Goal: Information Seeking & Learning: Check status

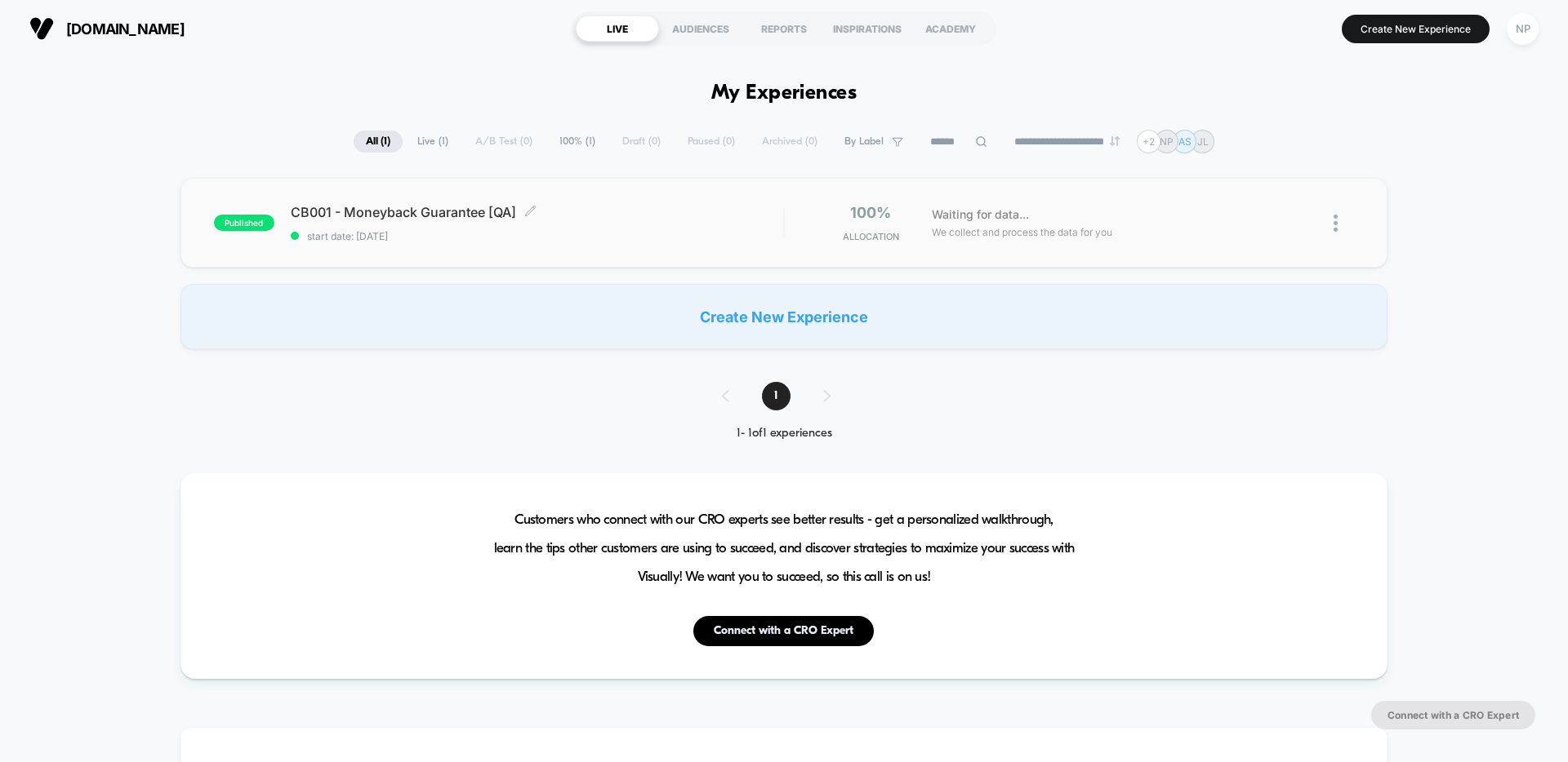
click at [625, 242] on span "start date: [DATE]" at bounding box center [537, 236] width 493 height 13
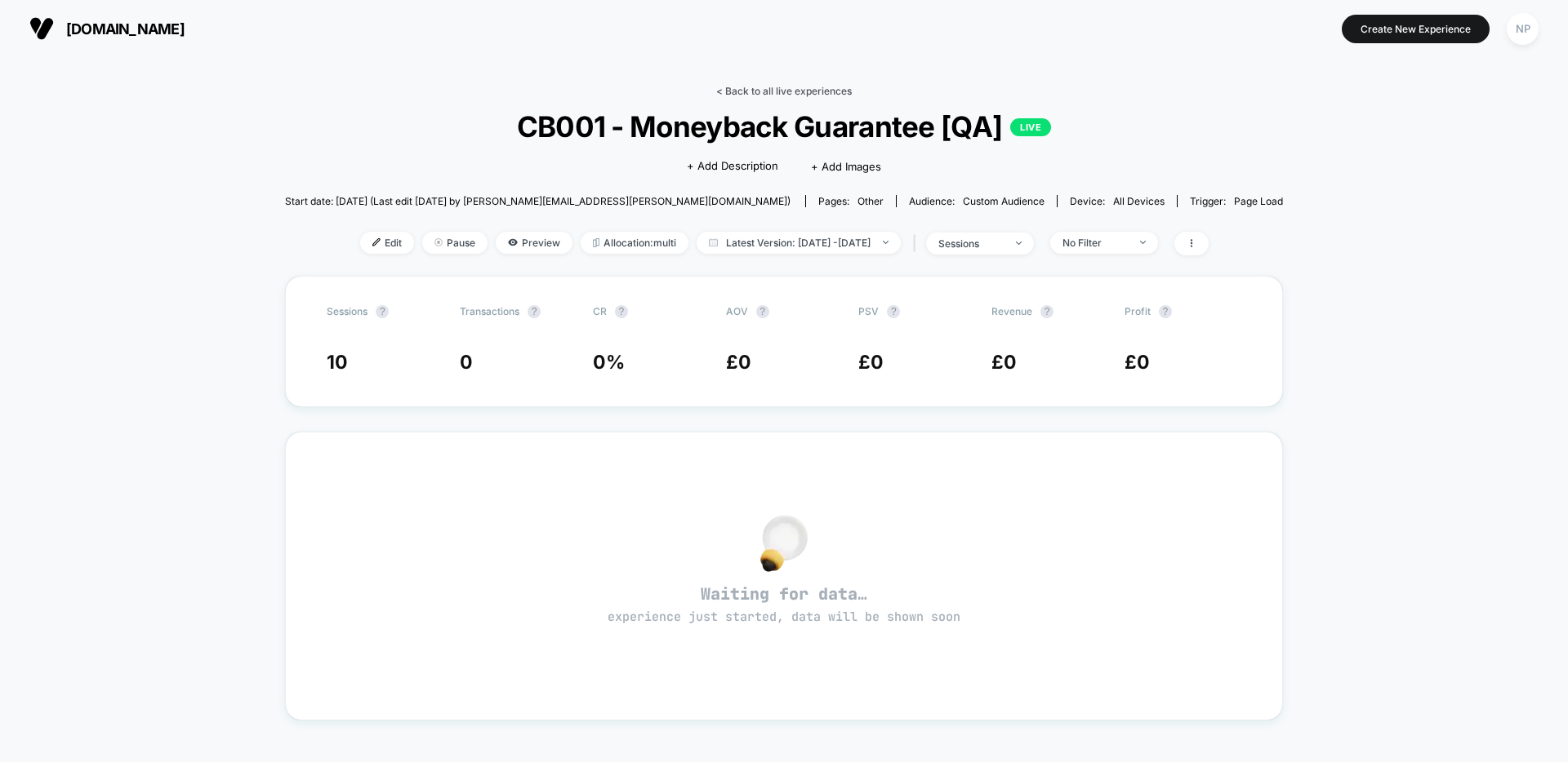
click at [824, 90] on link "< Back to all live experiences" at bounding box center [784, 91] width 136 height 13
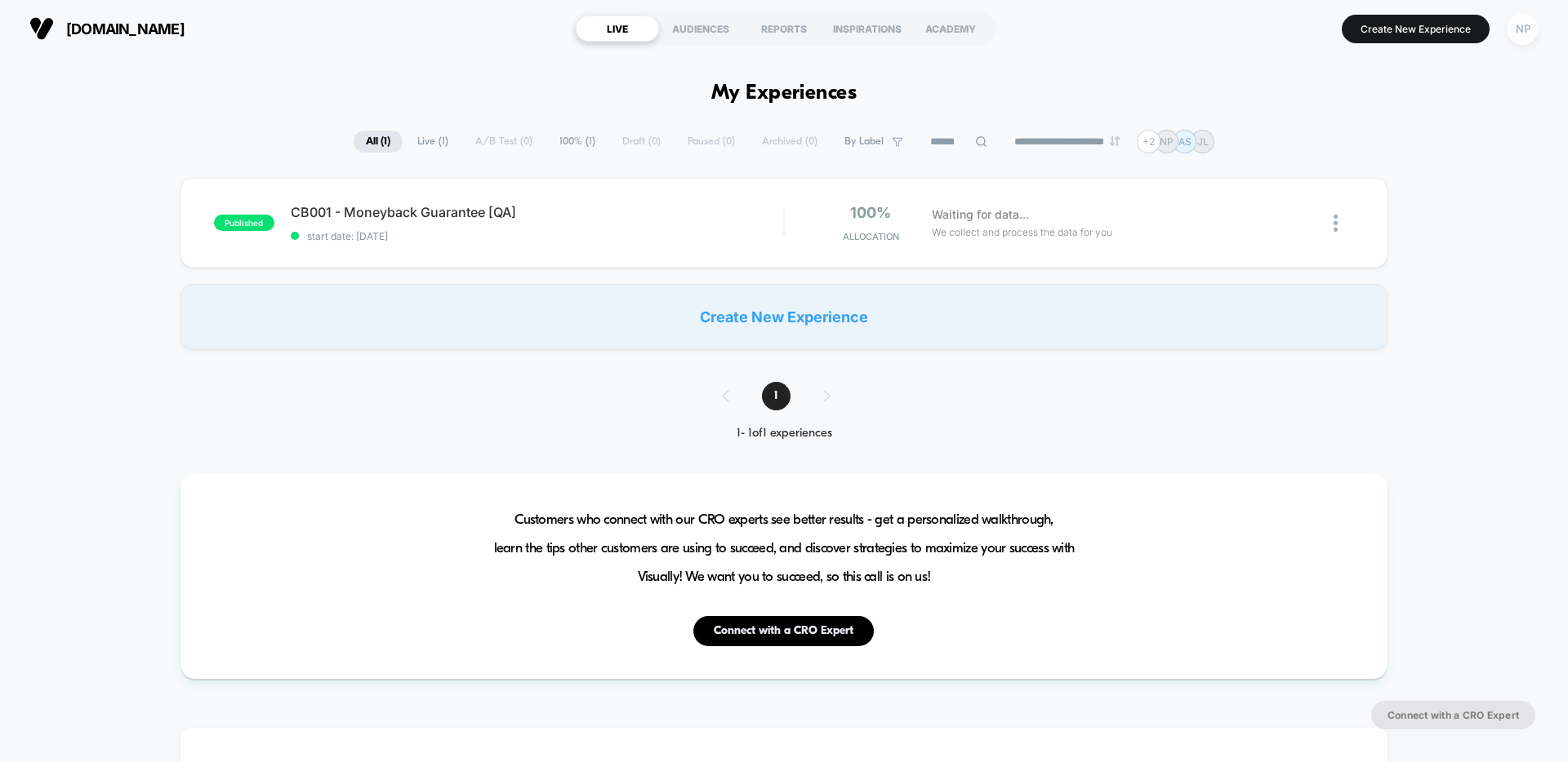
click at [1527, 35] on div "NP" at bounding box center [1522, 29] width 32 height 32
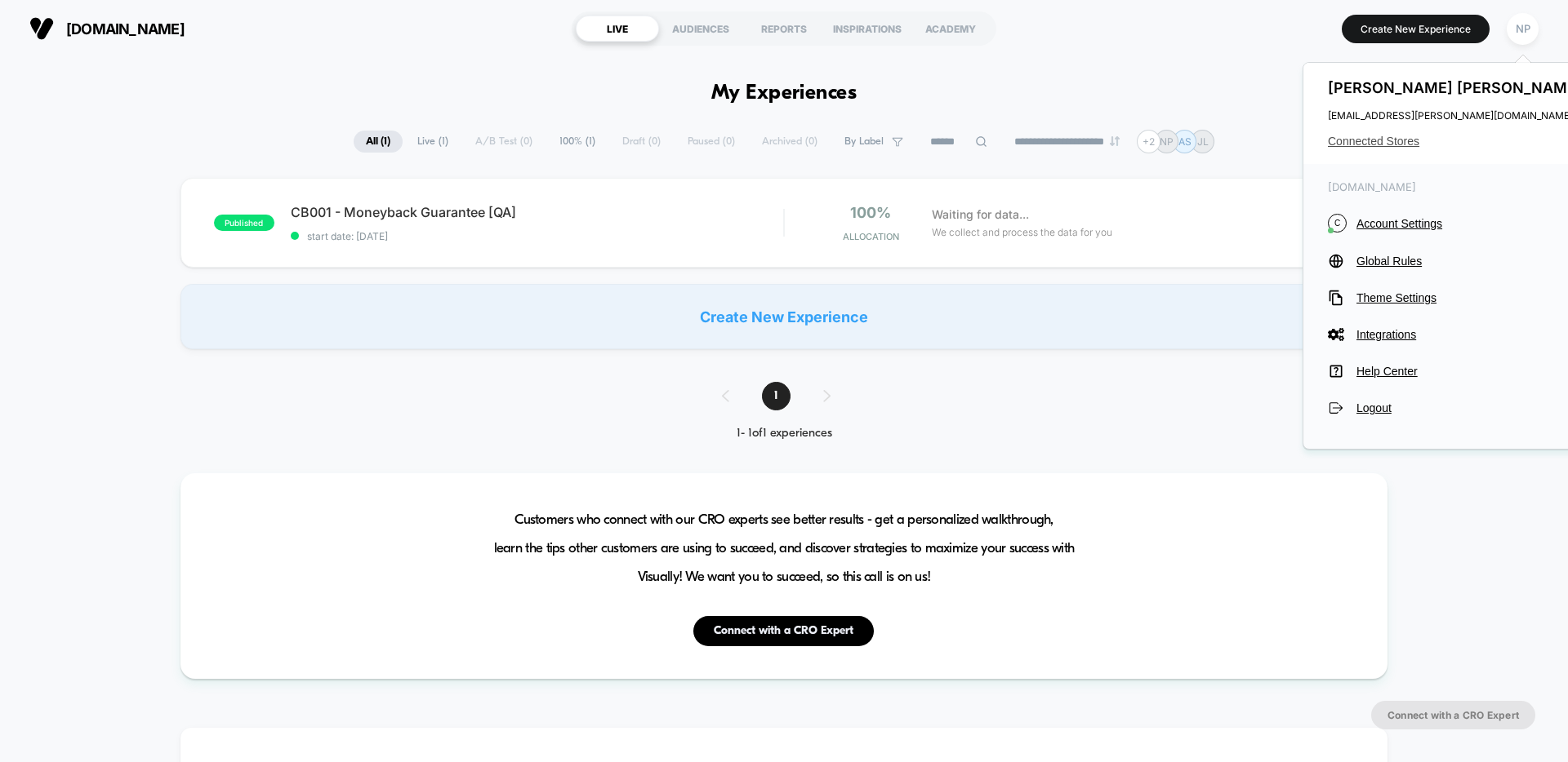
click at [1355, 139] on span "Connected Stores" at bounding box center [1457, 141] width 258 height 13
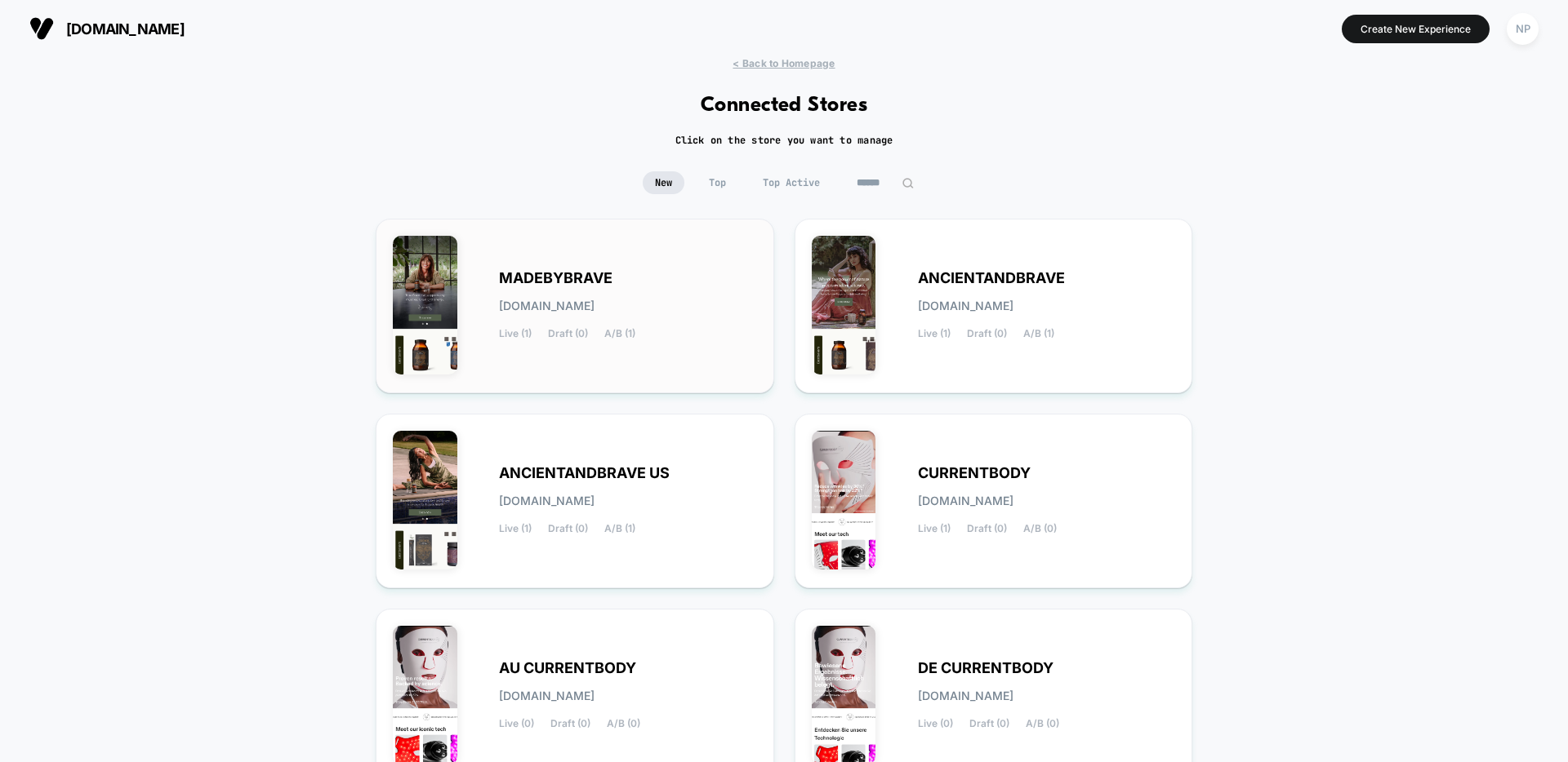
click at [614, 281] on div "MADEBYBRAVE [DOMAIN_NAME] Live (1) Draft (0) A/B (1)" at bounding box center [628, 305] width 258 height 67
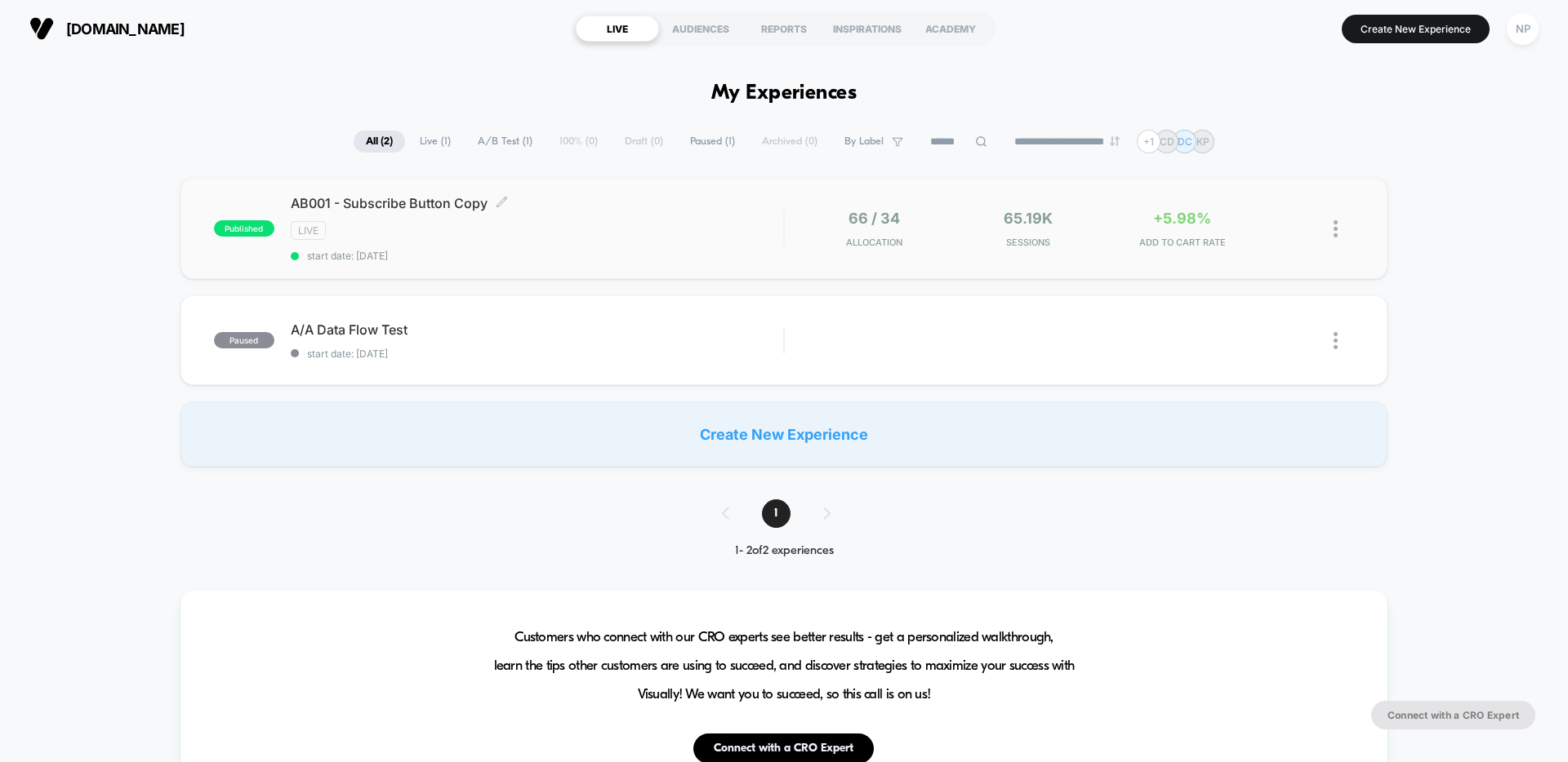
click at [612, 239] on div "LIVE" at bounding box center [537, 230] width 493 height 19
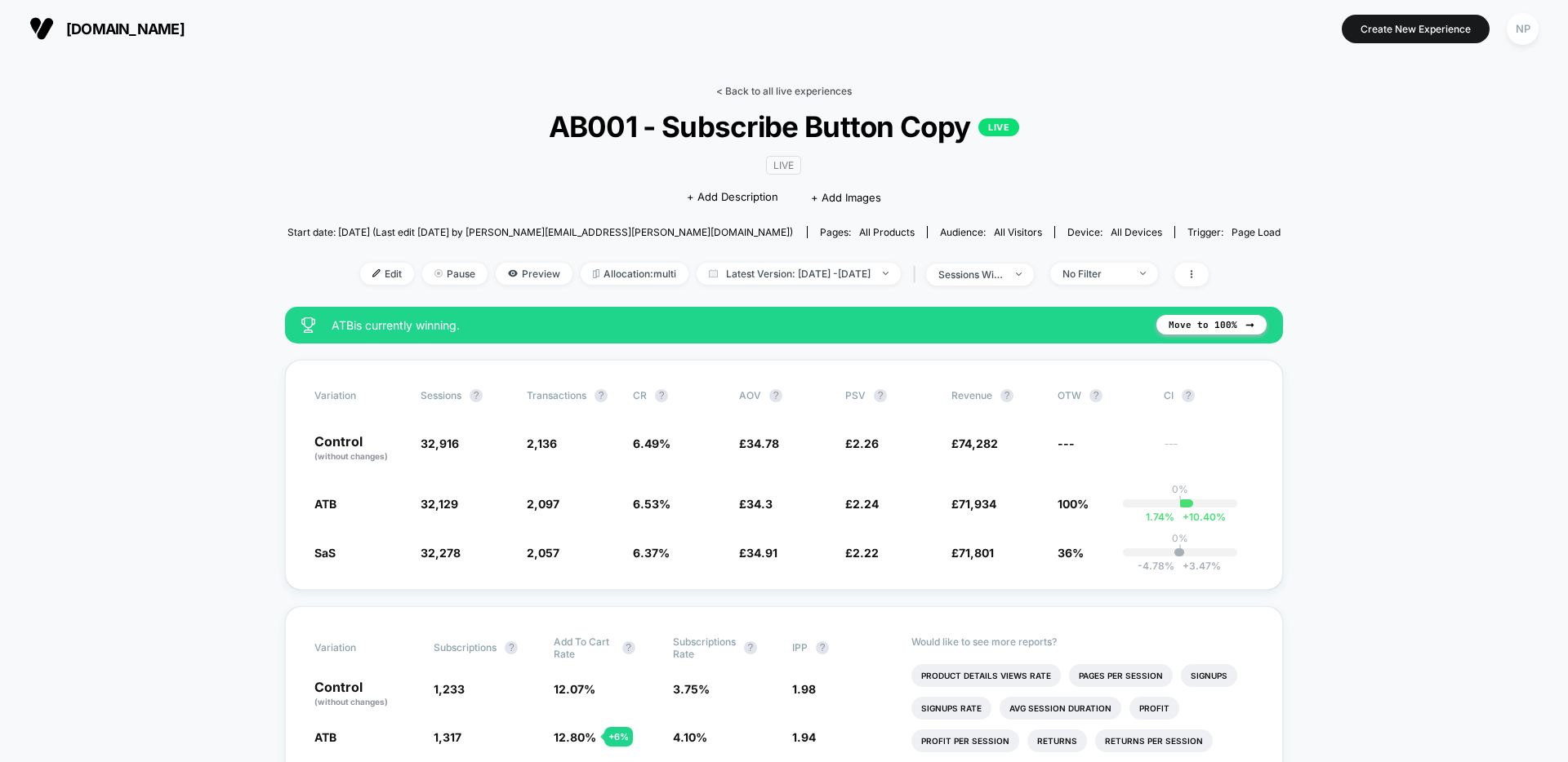
click at [771, 89] on link "< Back to all live experiences" at bounding box center [784, 91] width 136 height 13
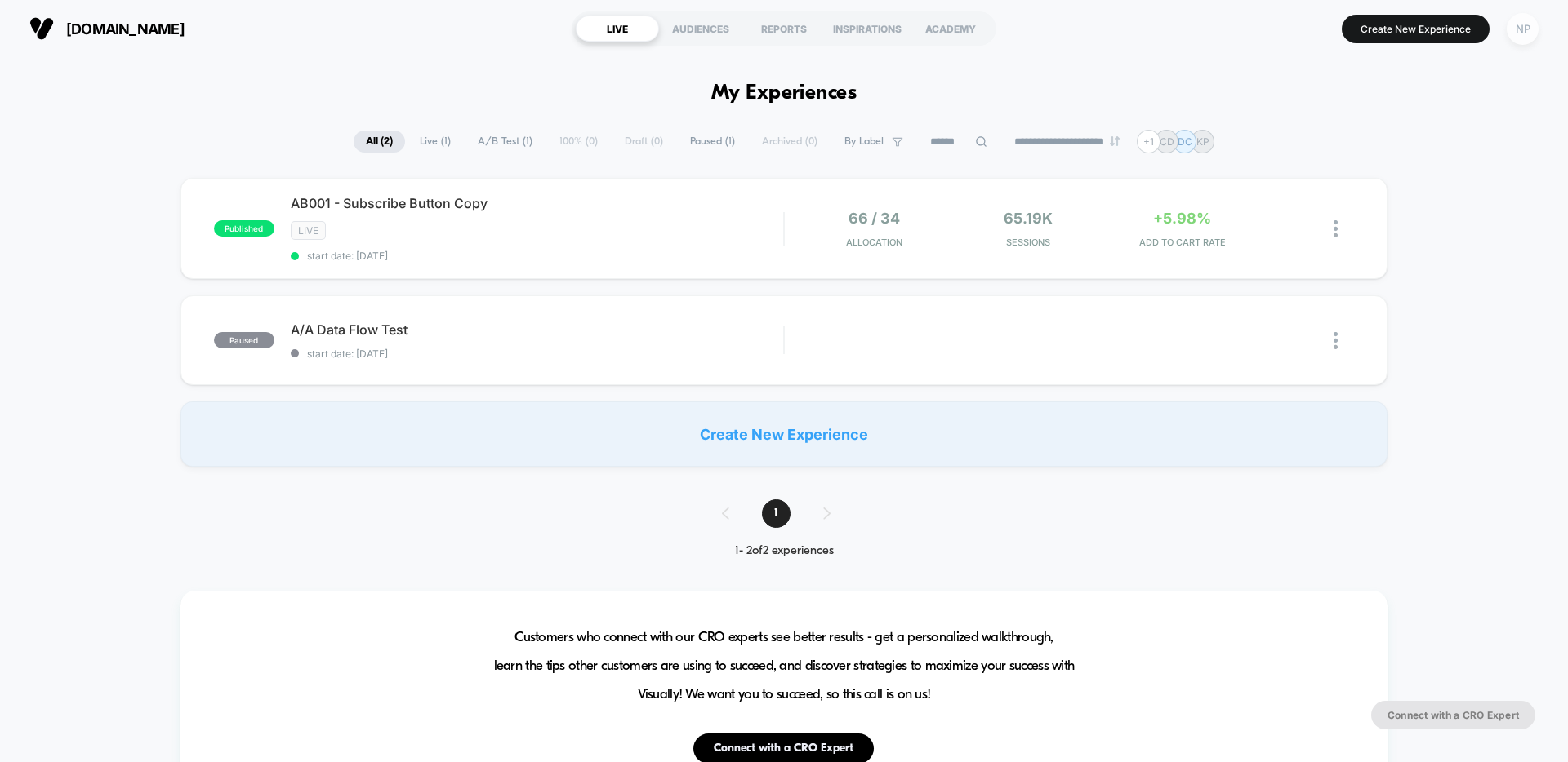
click at [1528, 41] on div "NP" at bounding box center [1522, 29] width 32 height 32
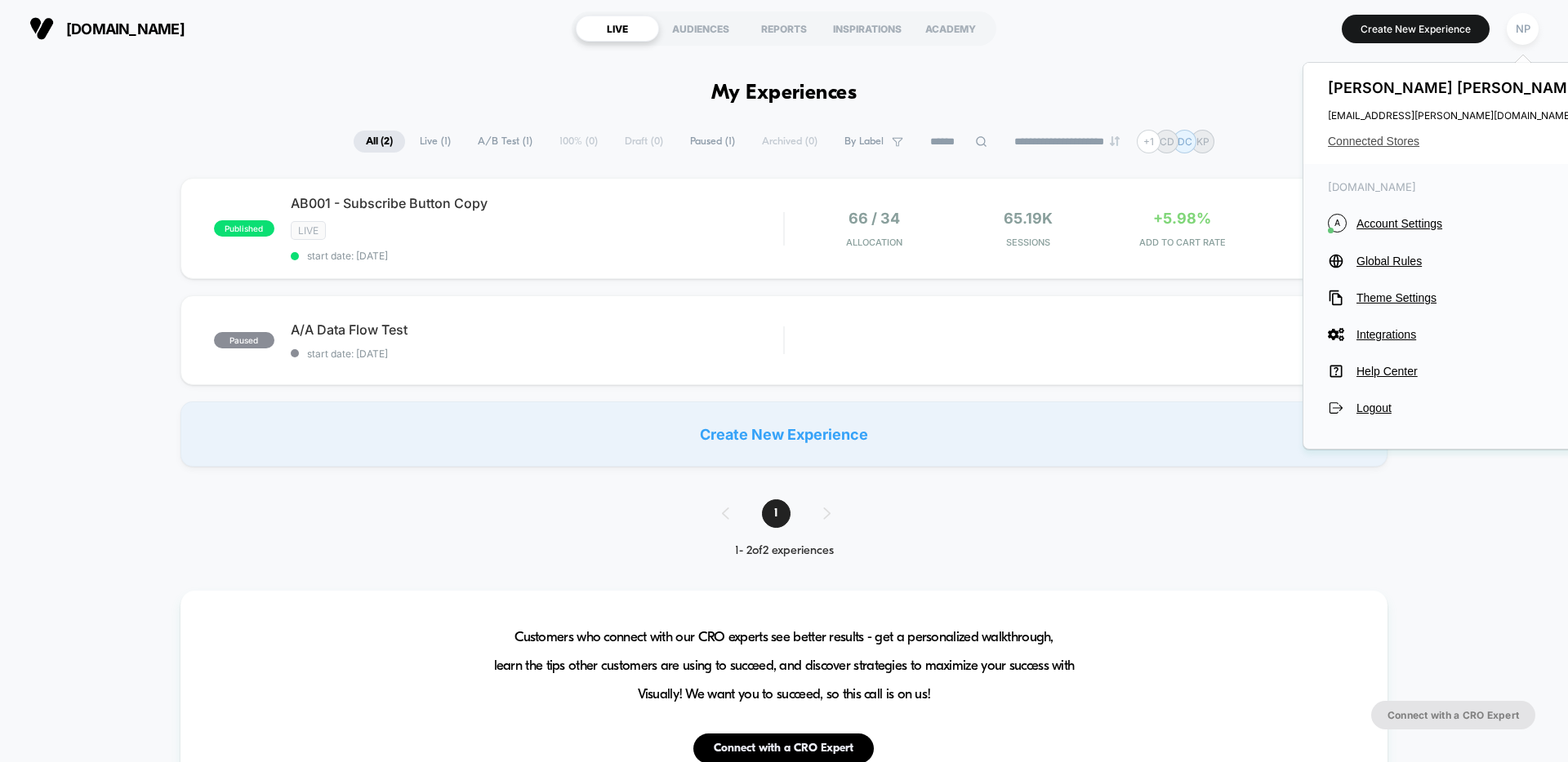
click at [1406, 137] on span "Connected Stores" at bounding box center [1457, 141] width 258 height 13
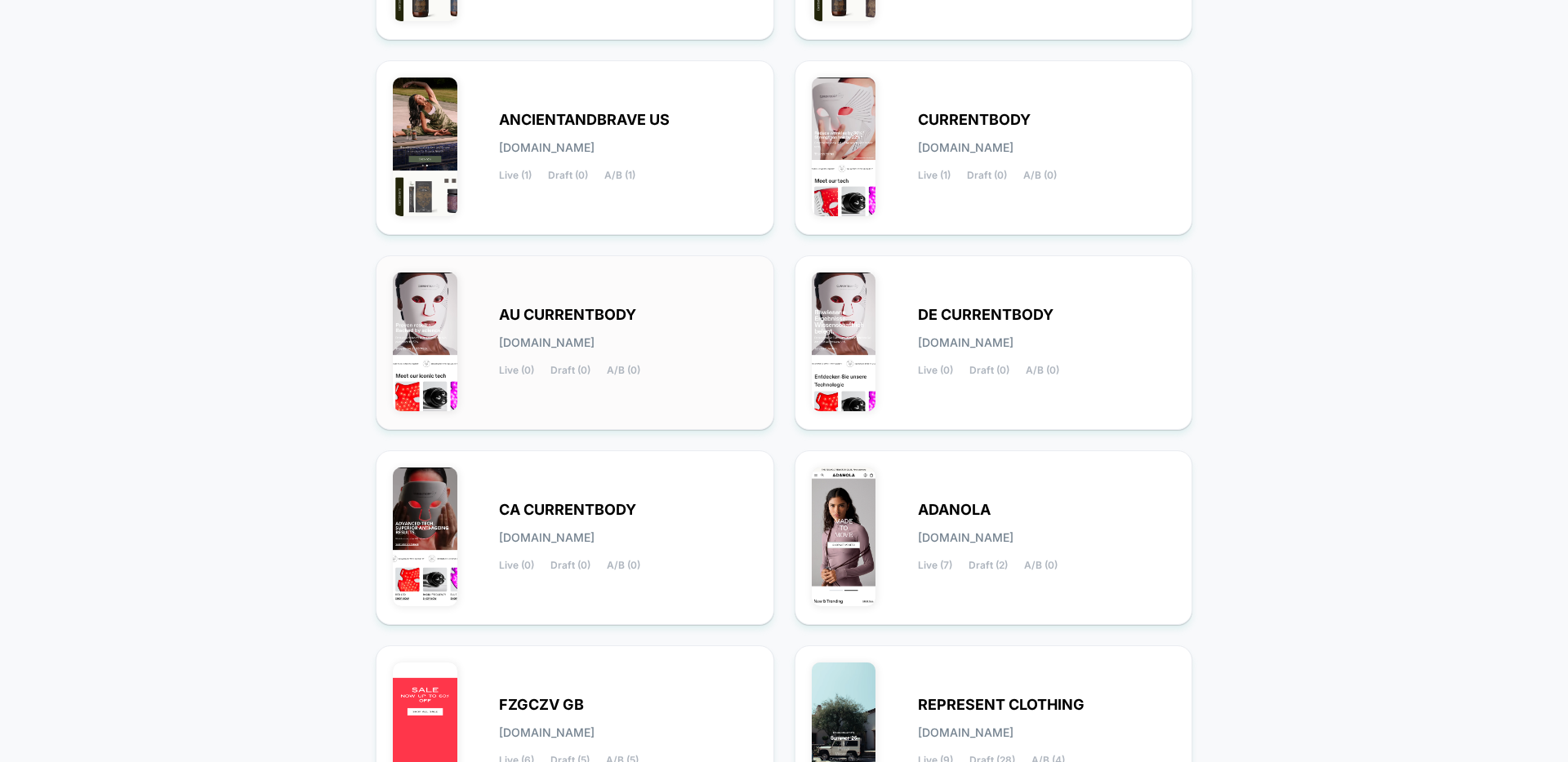
scroll to position [367, 0]
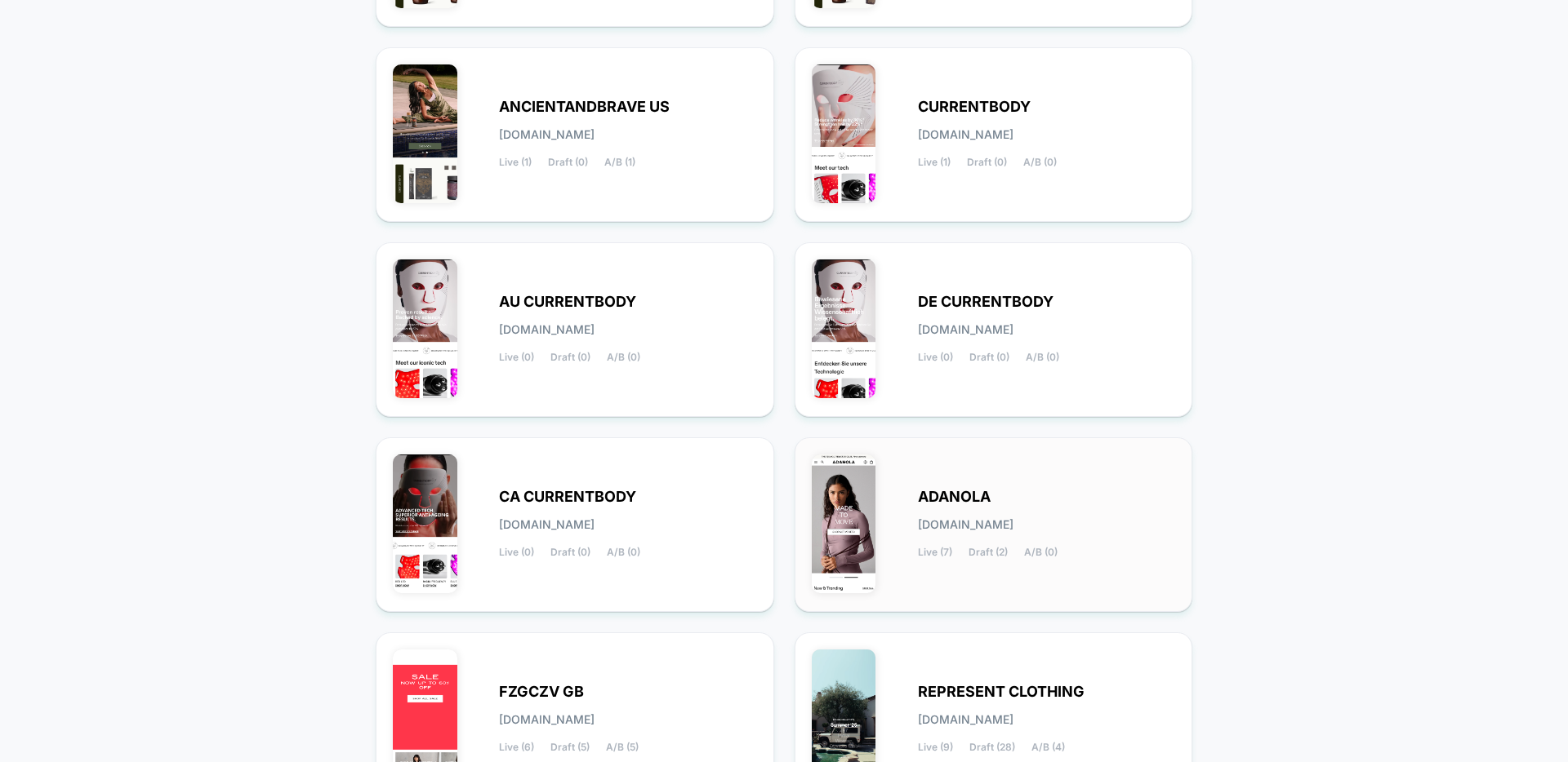
click at [861, 504] on img at bounding box center [843, 523] width 64 height 139
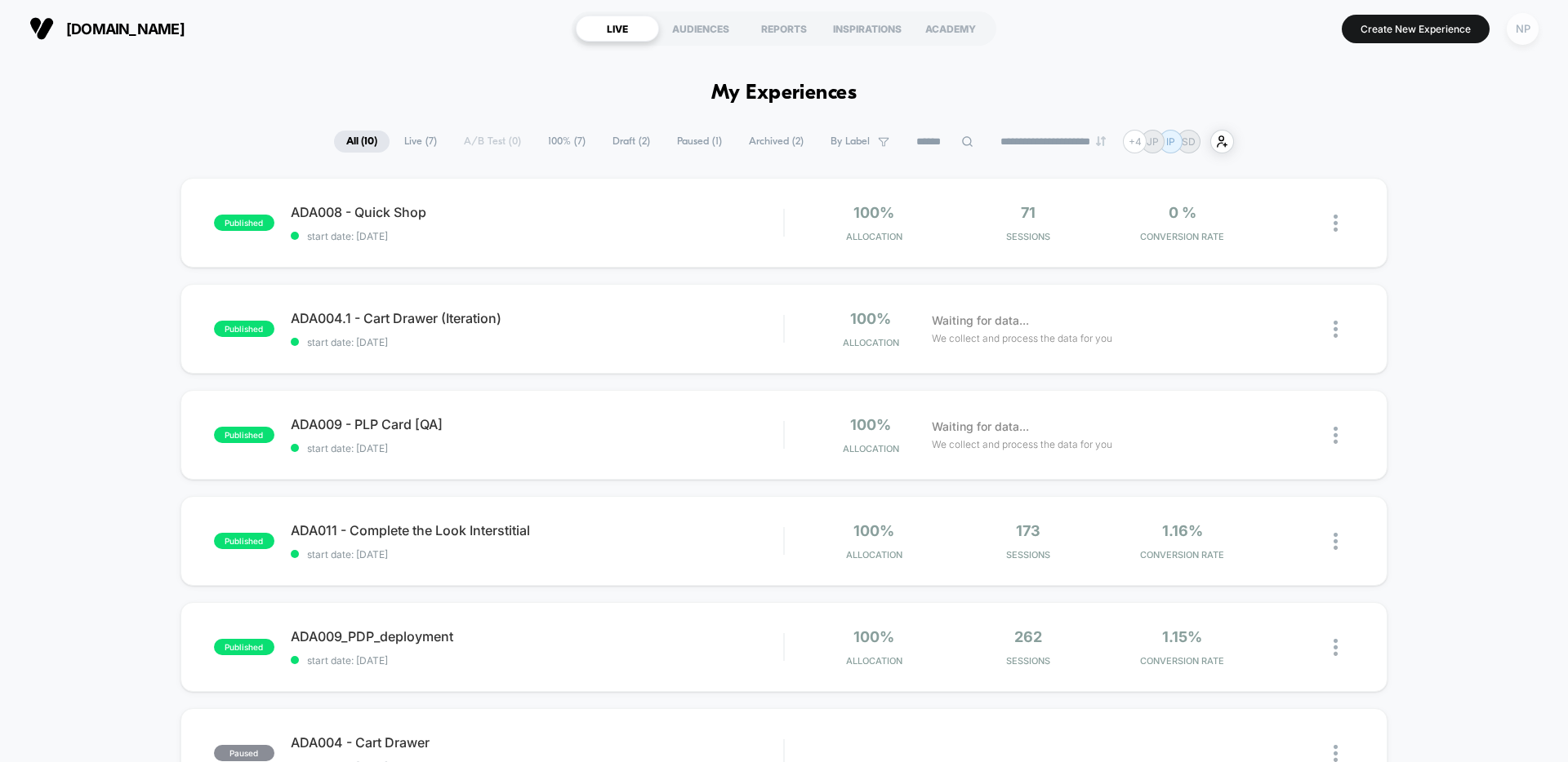
click at [1536, 24] on div "NP" at bounding box center [1522, 29] width 32 height 32
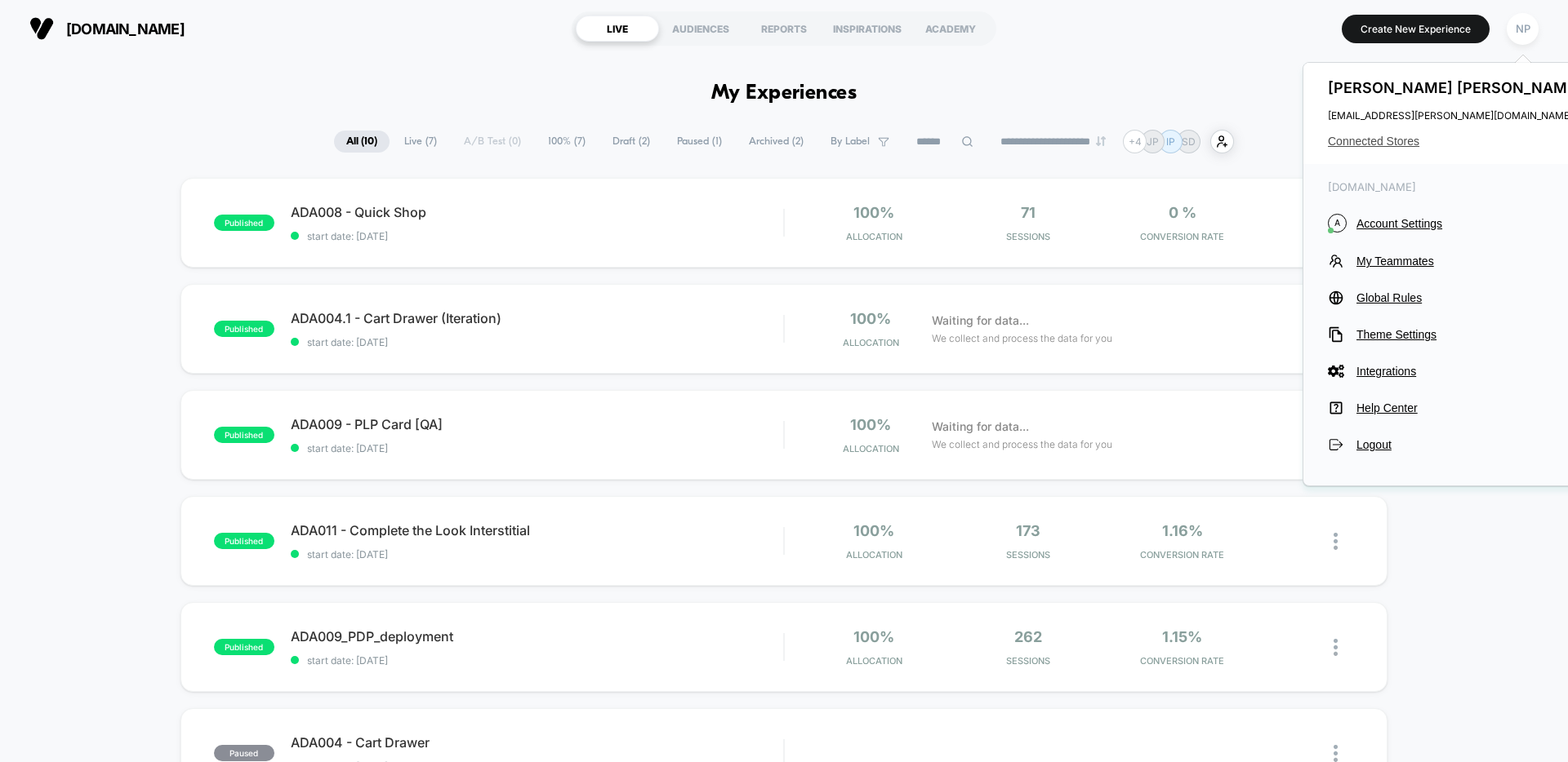
click at [1403, 137] on span "Connected Stores" at bounding box center [1457, 141] width 258 height 13
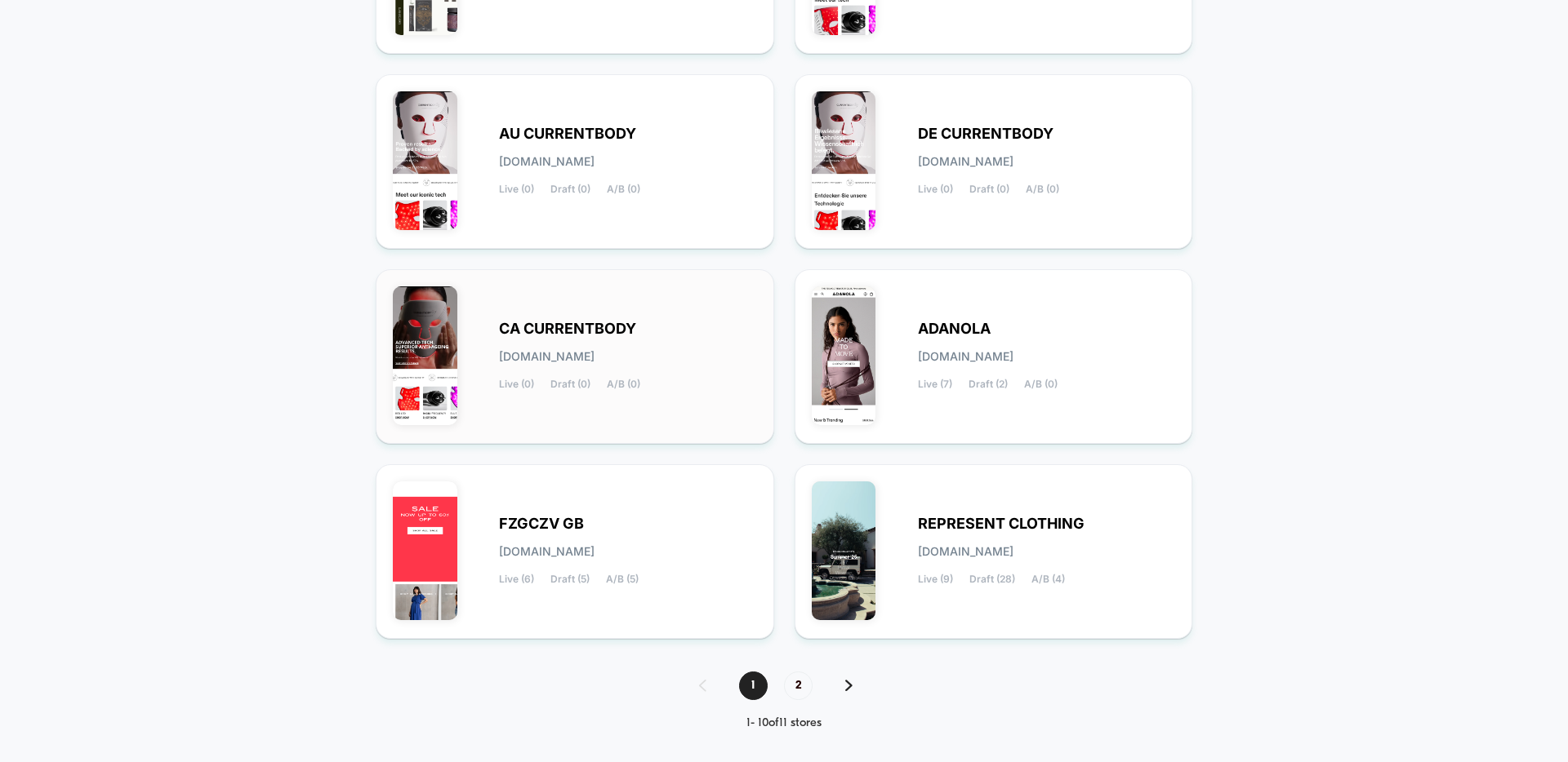
scroll to position [545, 0]
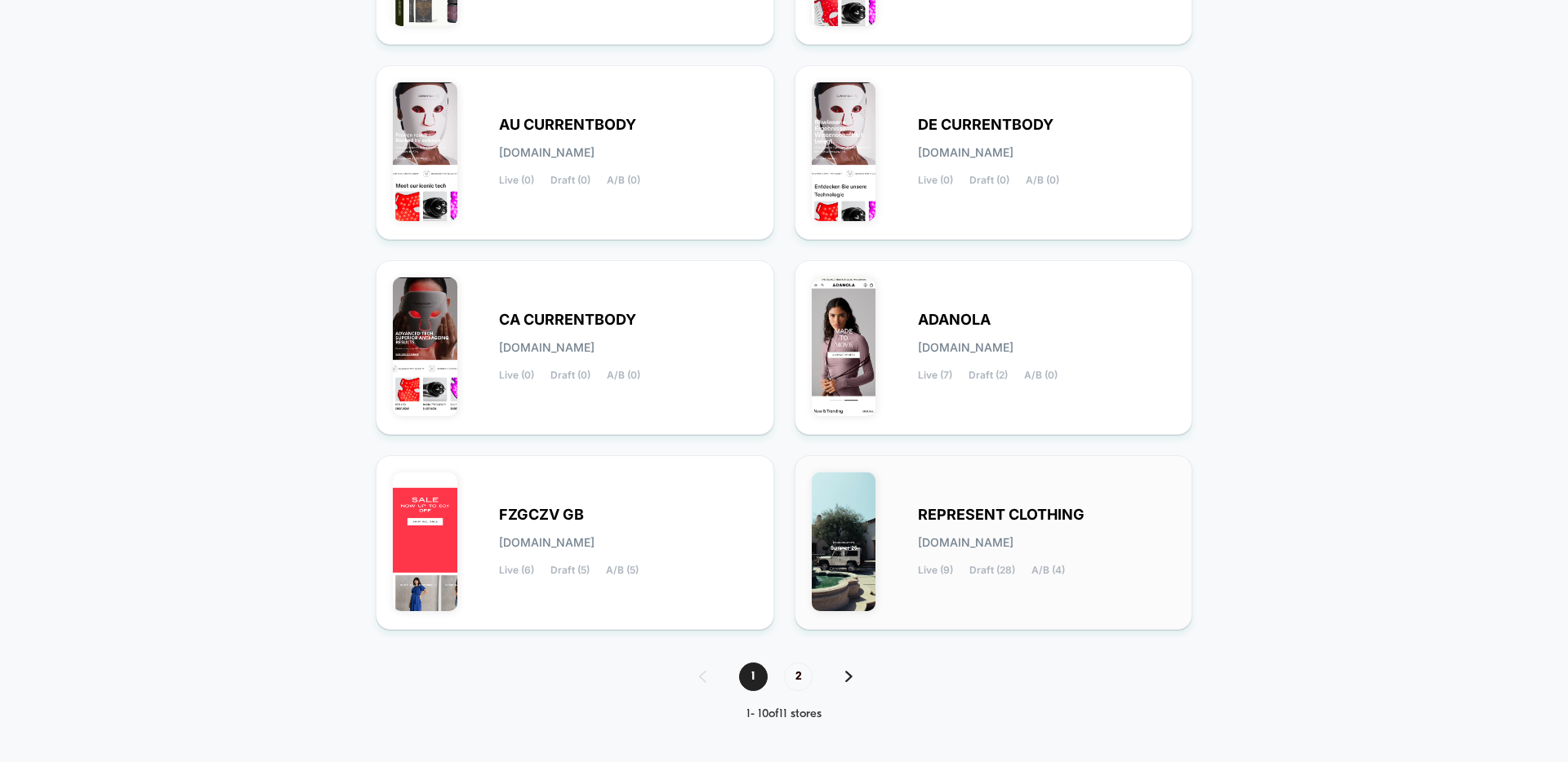
click at [930, 589] on div "REPRESENT CLOTHING [DOMAIN_NAME] Live (9) Draft (28) A/B (4)" at bounding box center [994, 543] width 364 height 141
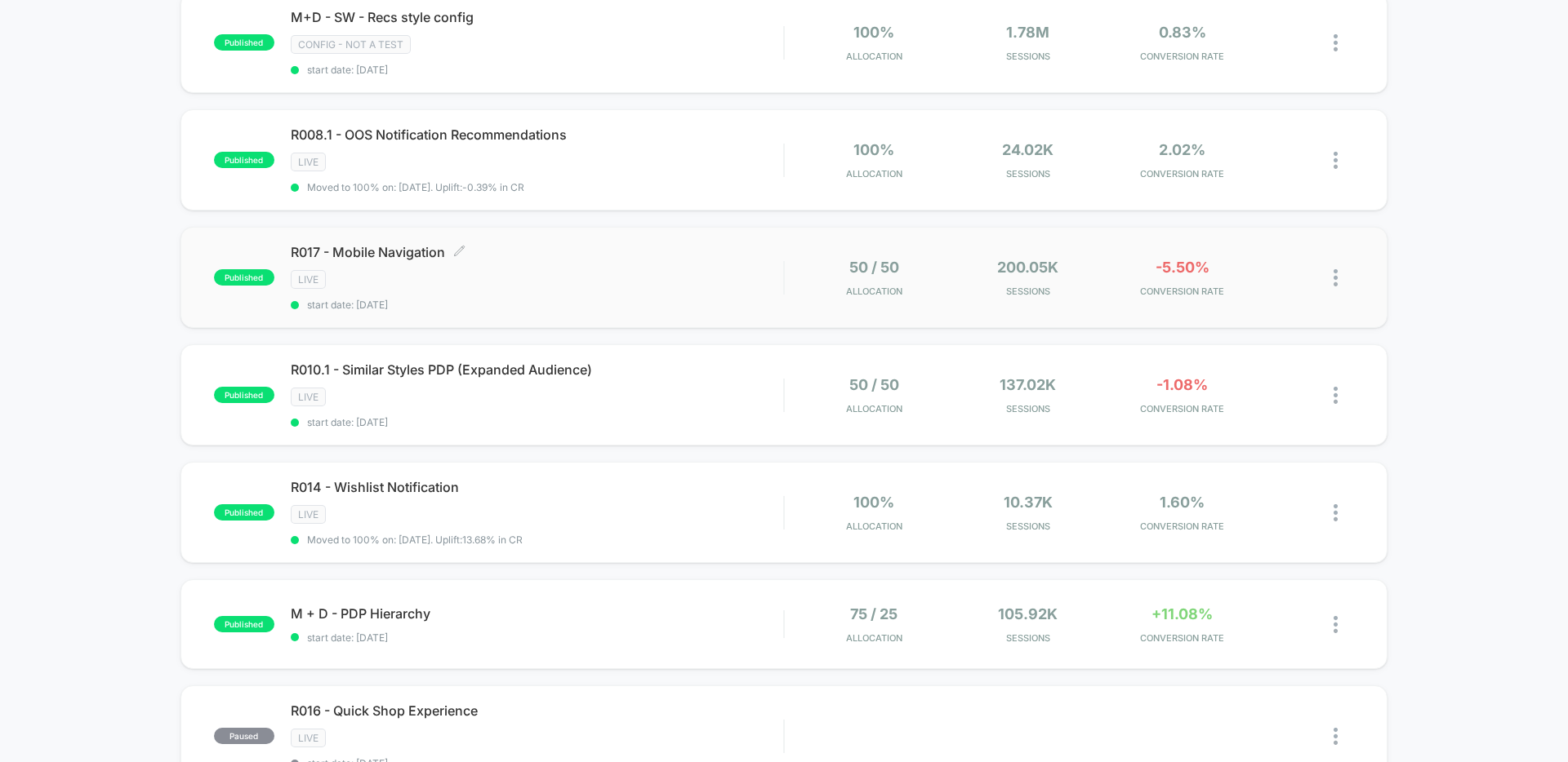
scroll to position [303, 0]
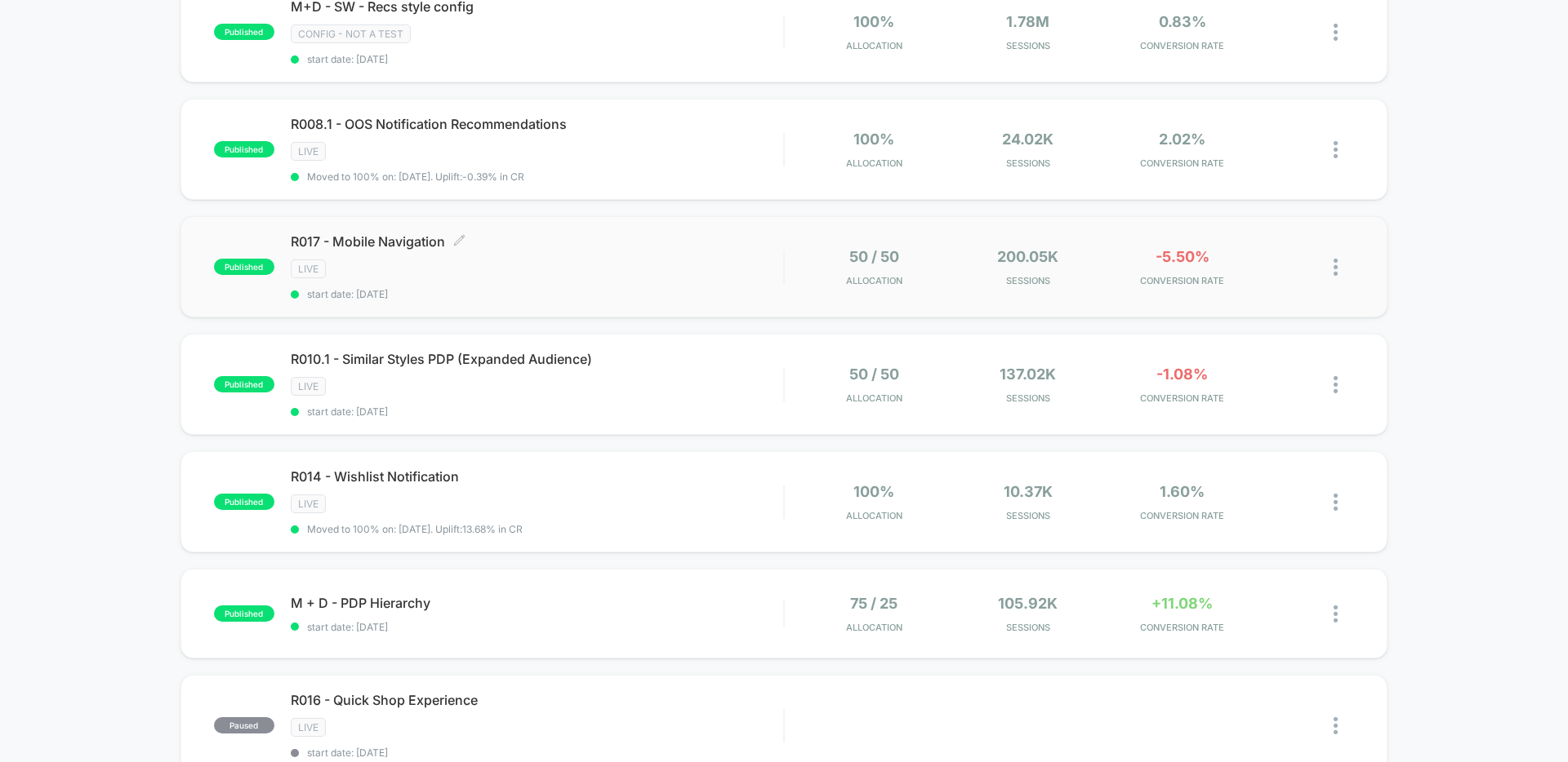
click at [705, 270] on div "LIVE" at bounding box center [537, 269] width 493 height 19
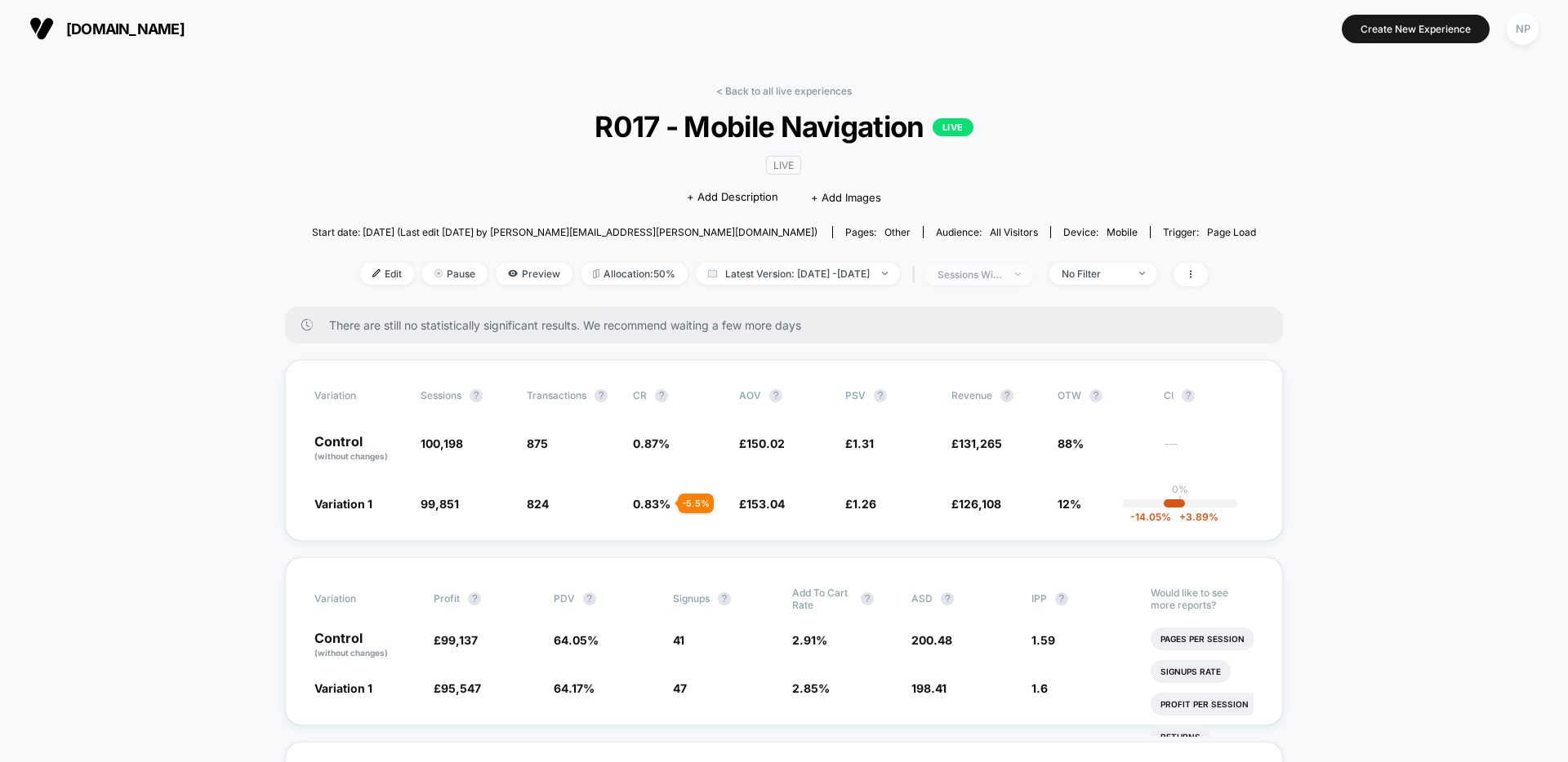
click at [1033, 276] on span "sessions with impression" at bounding box center [979, 275] width 108 height 22
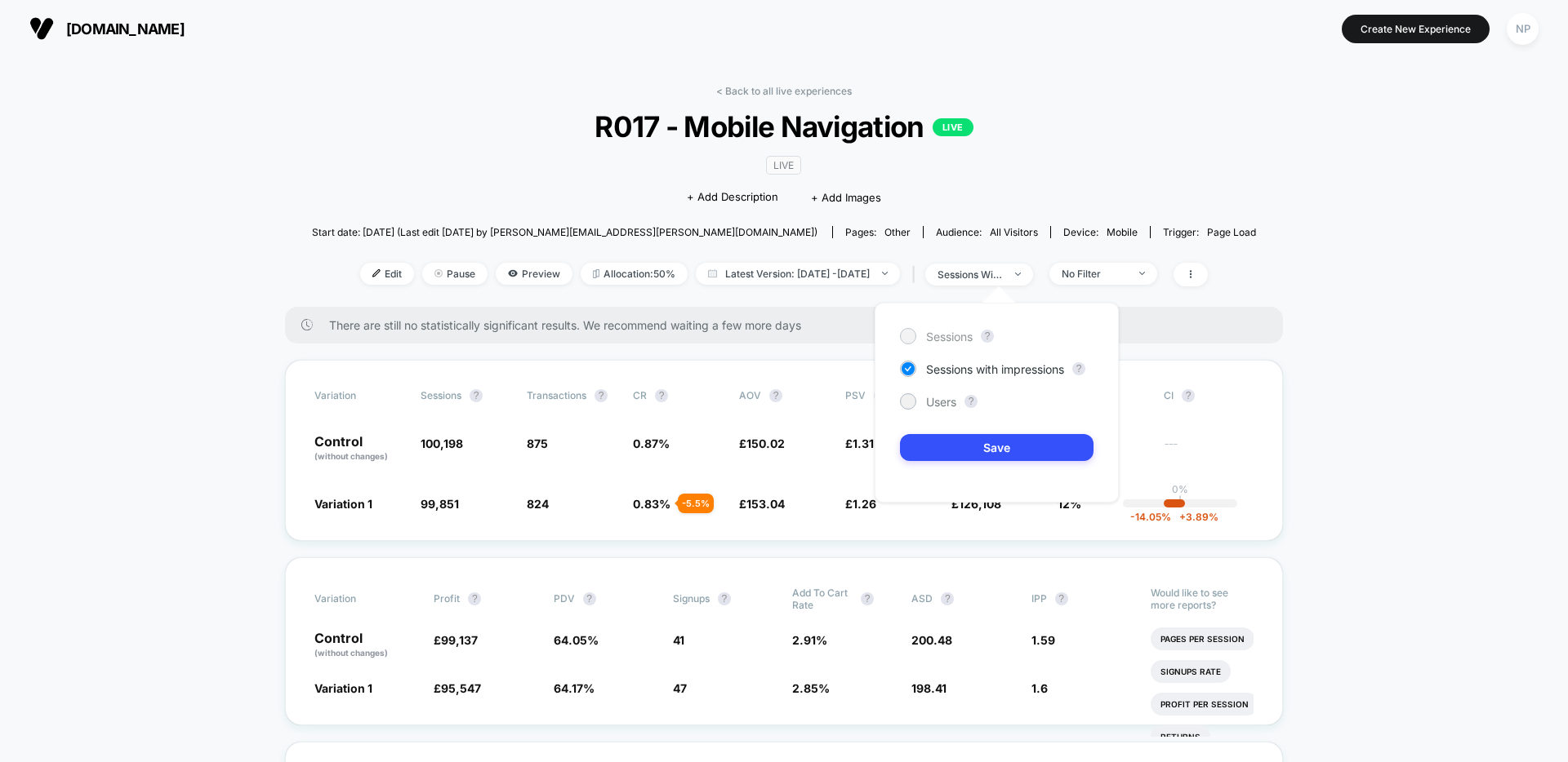
click at [966, 339] on span "Sessions" at bounding box center [949, 336] width 46 height 13
click at [990, 447] on button "Save" at bounding box center [996, 448] width 193 height 27
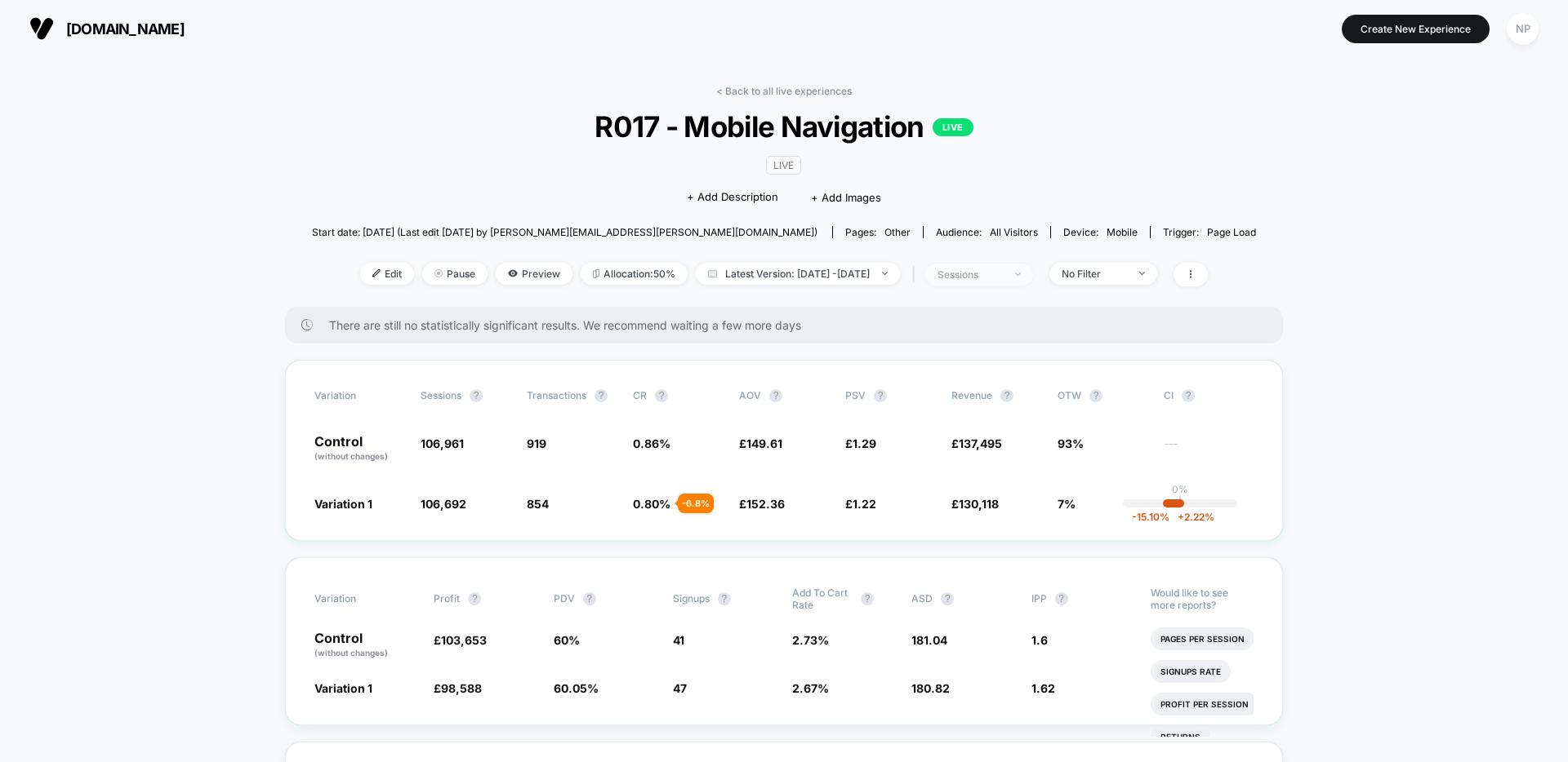
click at [1003, 271] on div "sessions" at bounding box center [969, 275] width 65 height 13
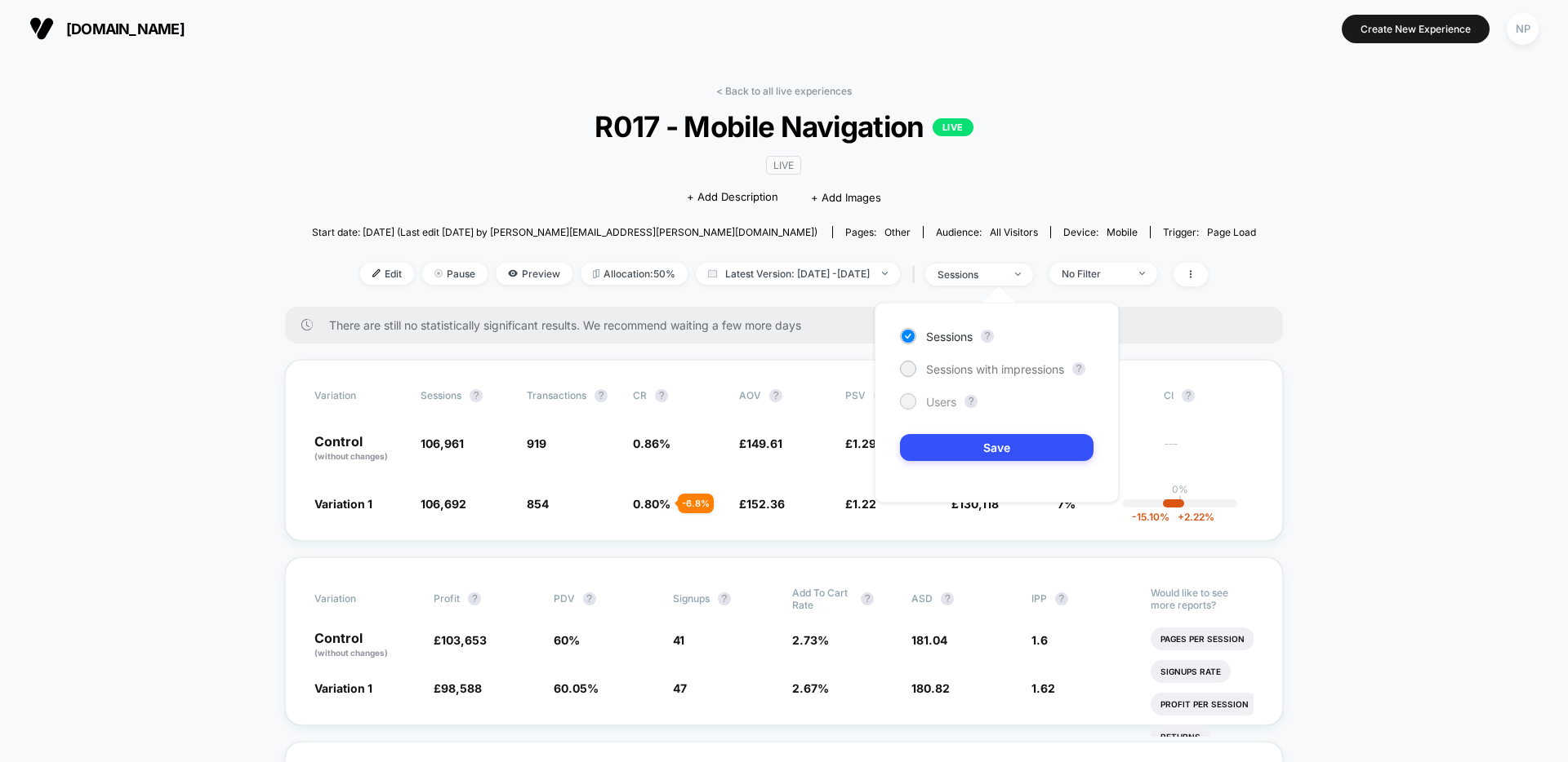
click at [930, 402] on span "Users" at bounding box center [941, 402] width 30 height 13
click at [985, 443] on button "Save" at bounding box center [996, 448] width 193 height 27
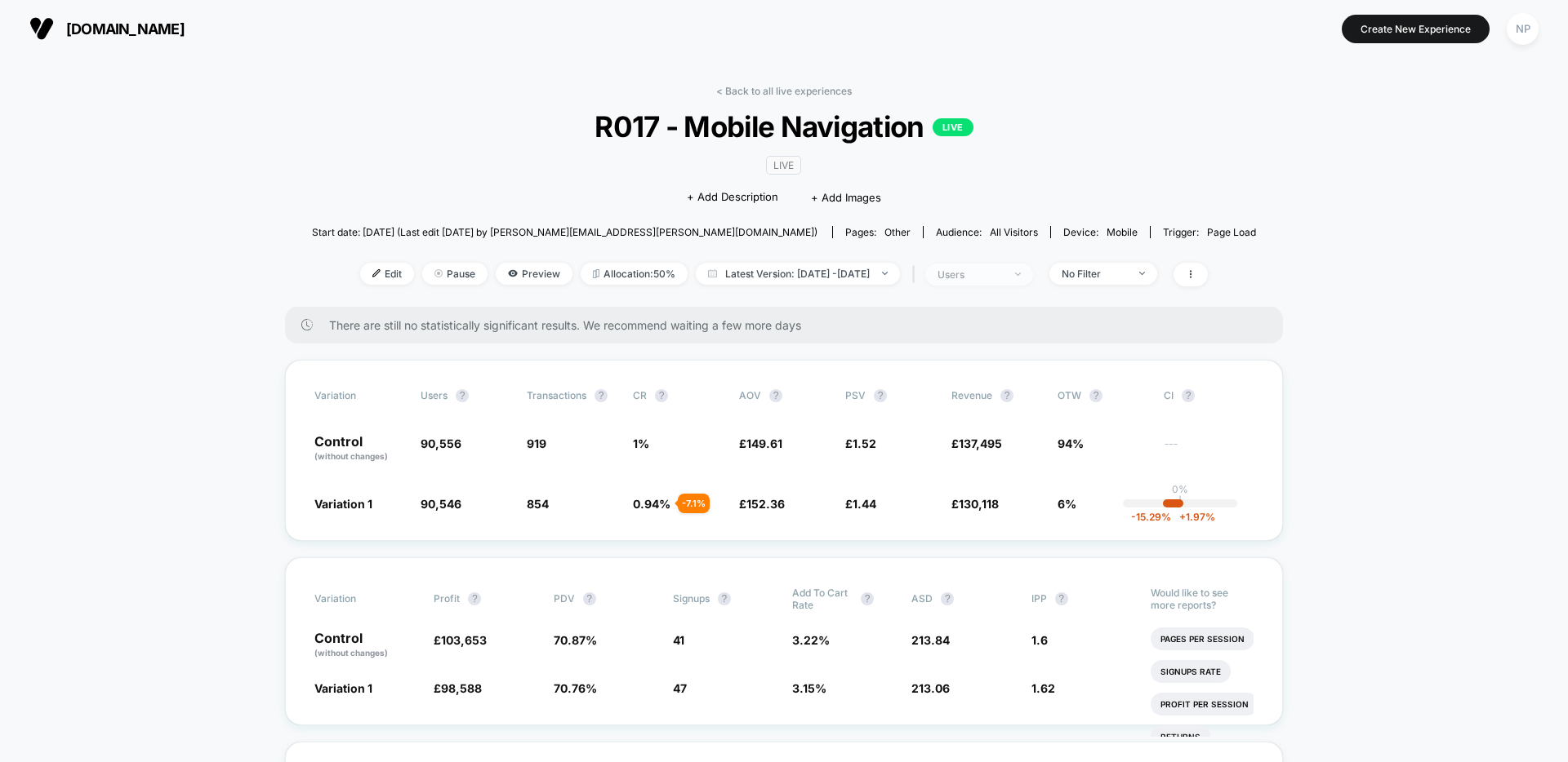
click at [995, 275] on div "users" at bounding box center [969, 275] width 65 height 13
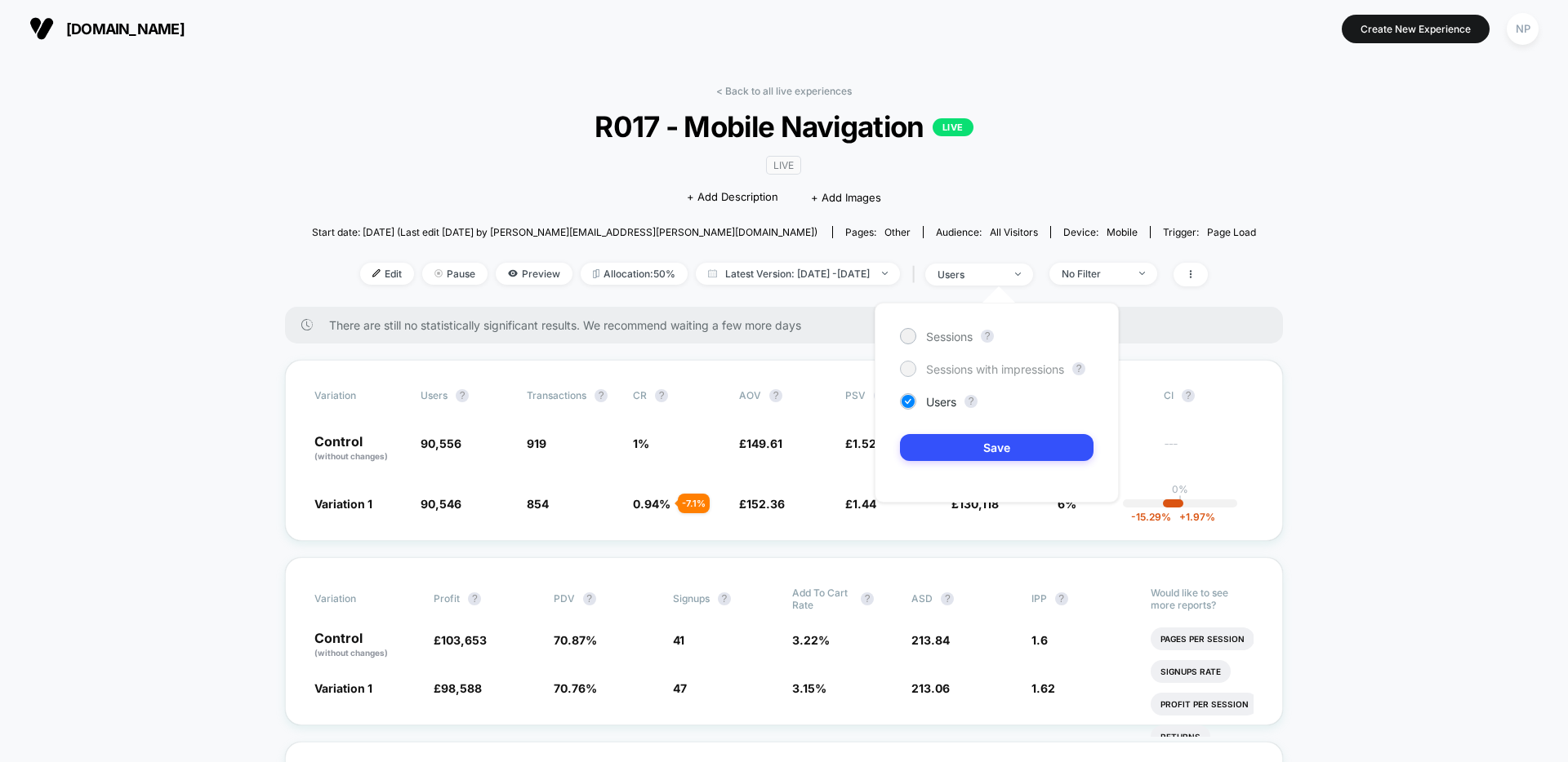
click at [978, 372] on span "Sessions with impressions" at bounding box center [995, 369] width 138 height 13
click at [979, 453] on button "Save" at bounding box center [996, 448] width 193 height 27
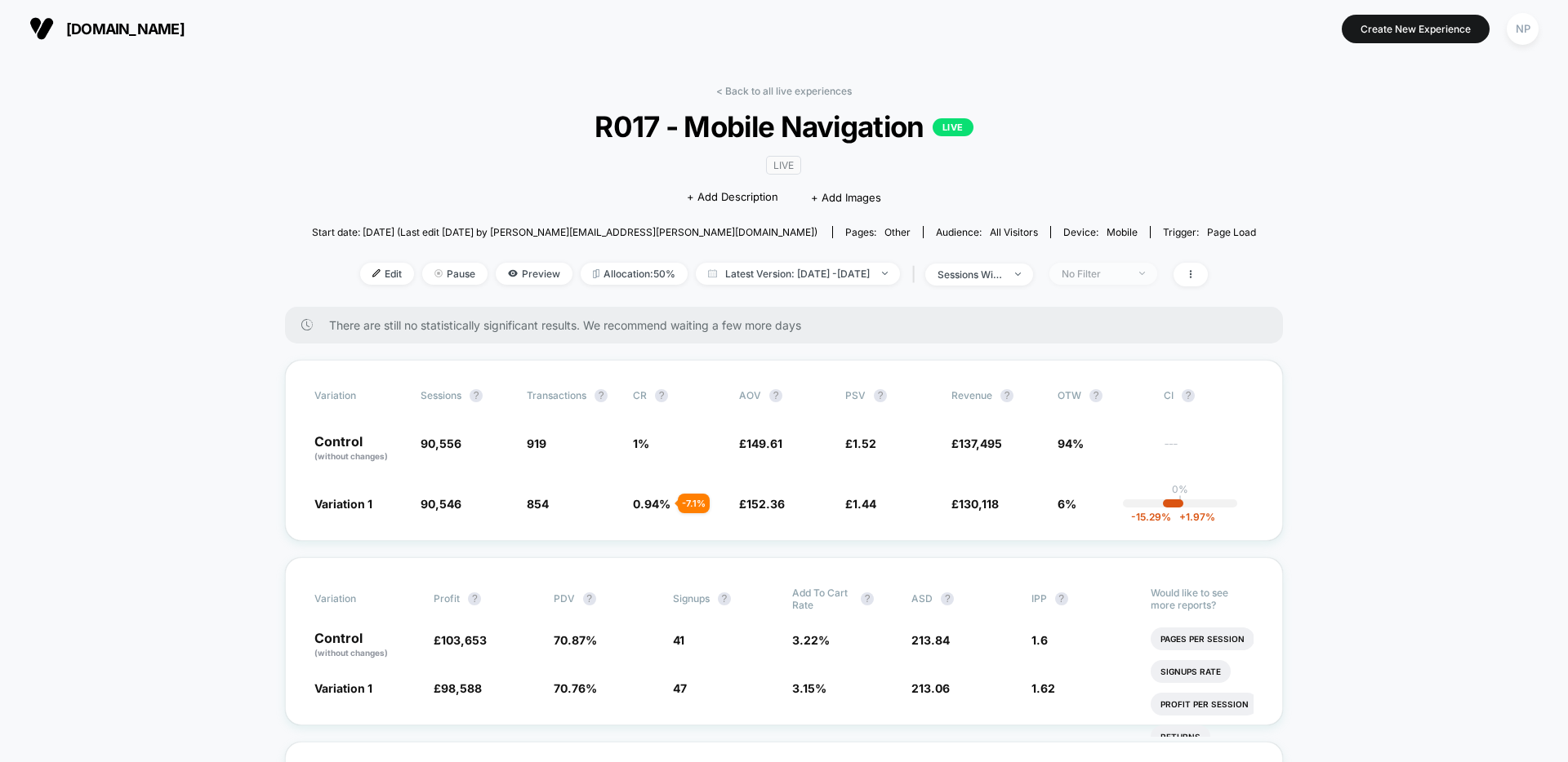
click at [1127, 276] on div "No Filter" at bounding box center [1094, 274] width 65 height 13
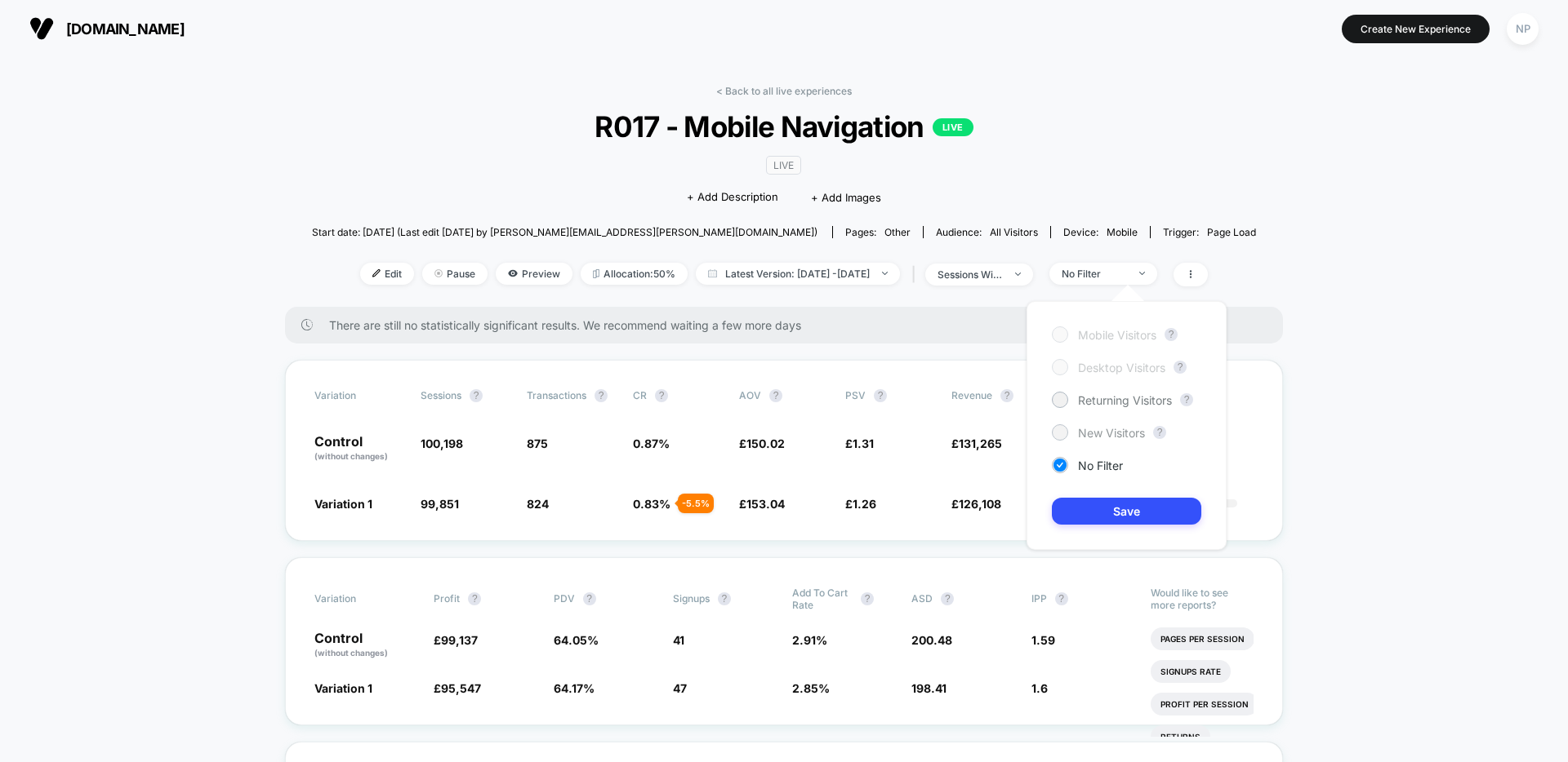
click at [1106, 434] on span "New Visitors" at bounding box center [1111, 432] width 67 height 13
click at [1114, 502] on button "Save" at bounding box center [1126, 512] width 149 height 27
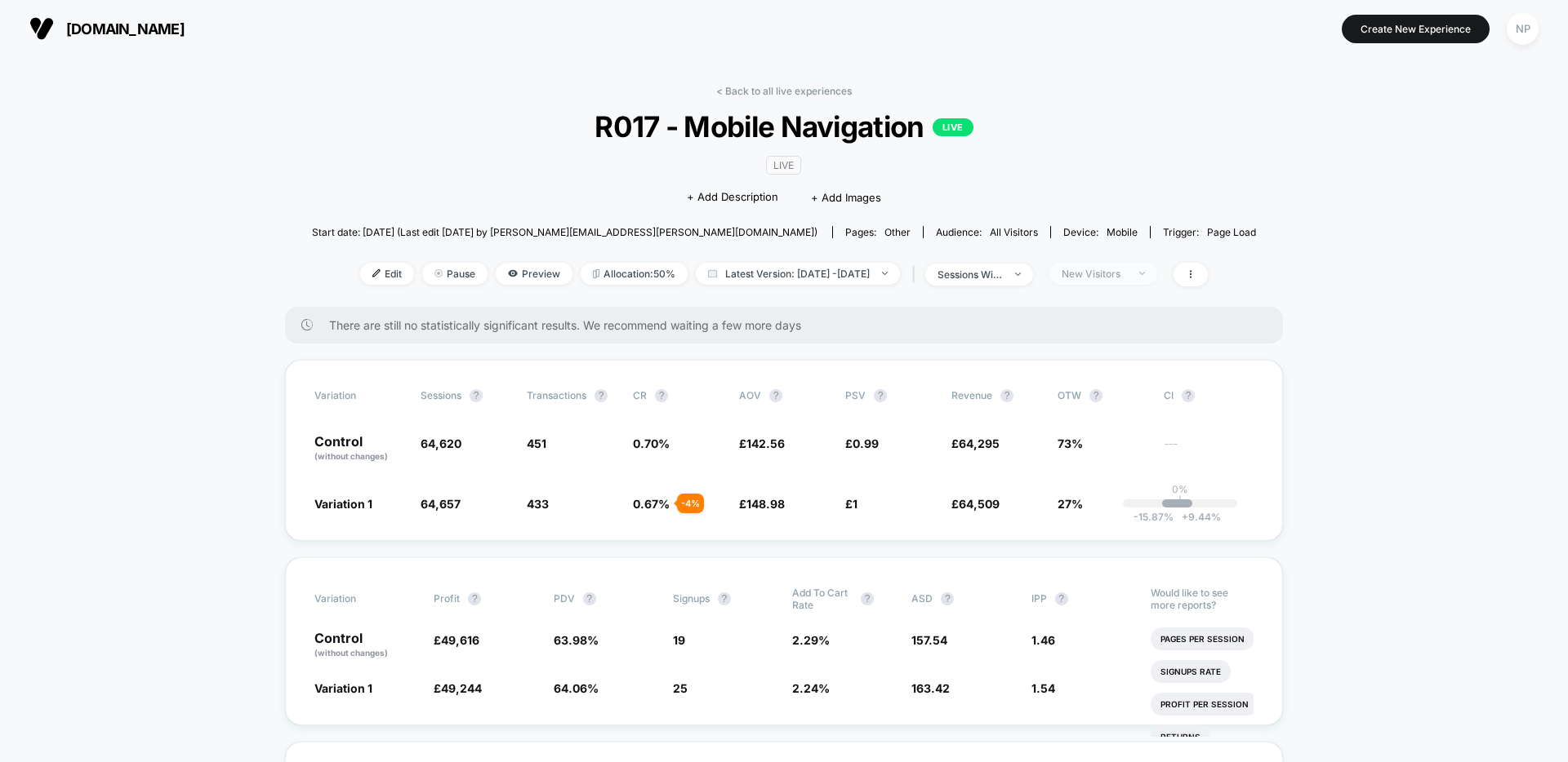
click at [1122, 276] on div "New Visitors" at bounding box center [1094, 274] width 65 height 13
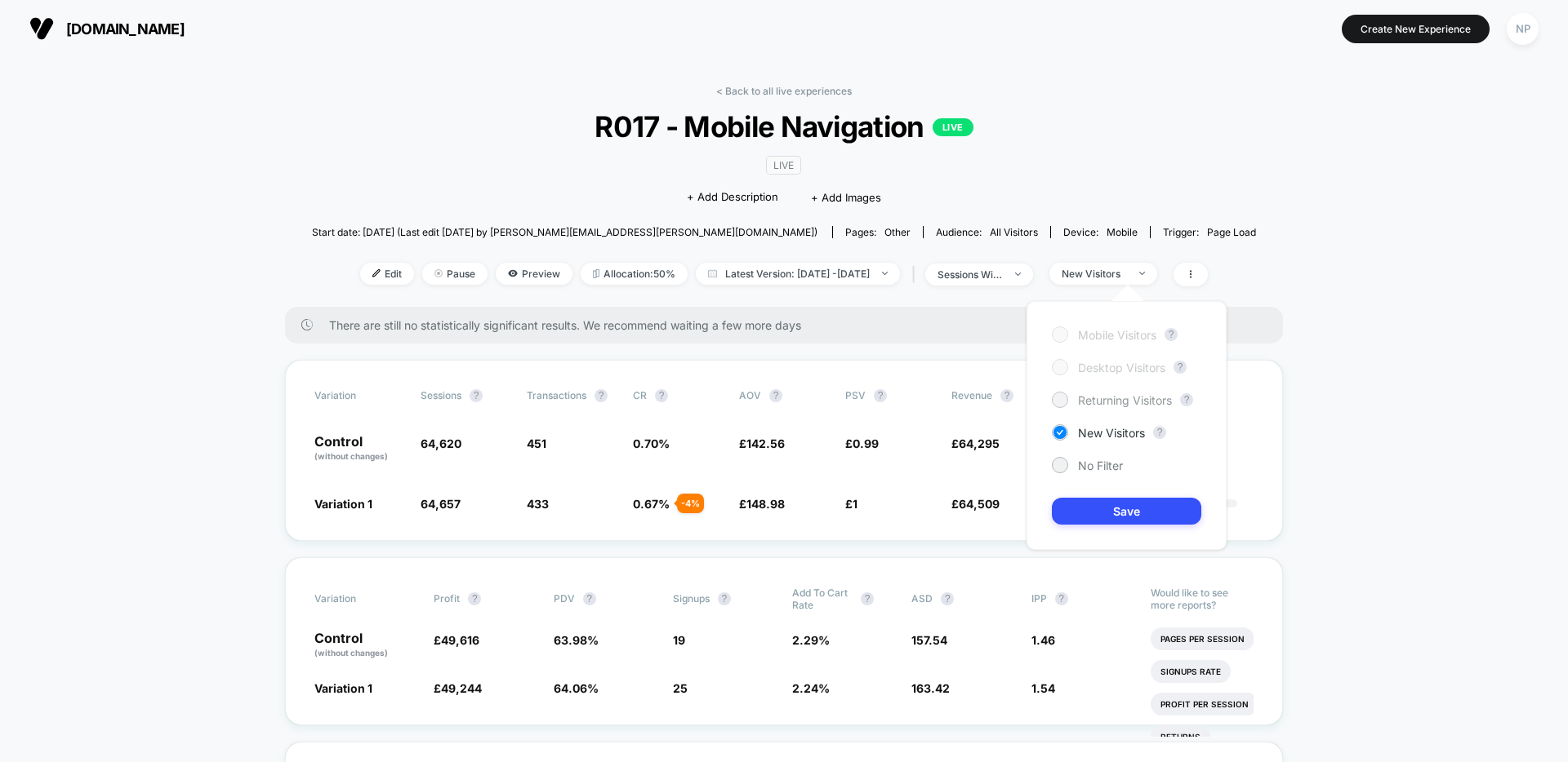
click at [1107, 404] on span "Returning Visitors" at bounding box center [1124, 400] width 94 height 13
click at [1112, 507] on button "Save" at bounding box center [1126, 512] width 149 height 27
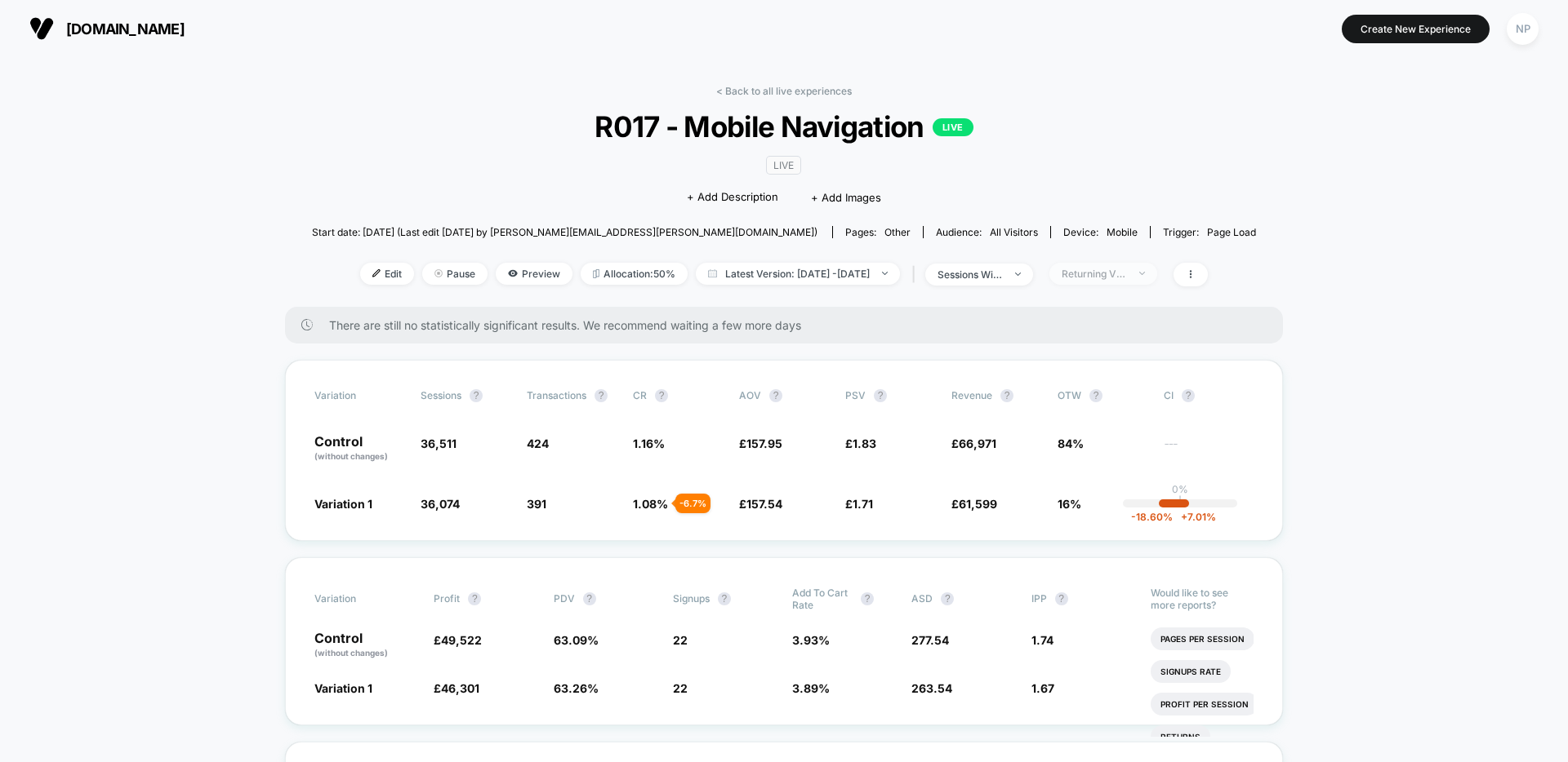
click at [1125, 278] on div "Returning Visitors" at bounding box center [1094, 274] width 65 height 13
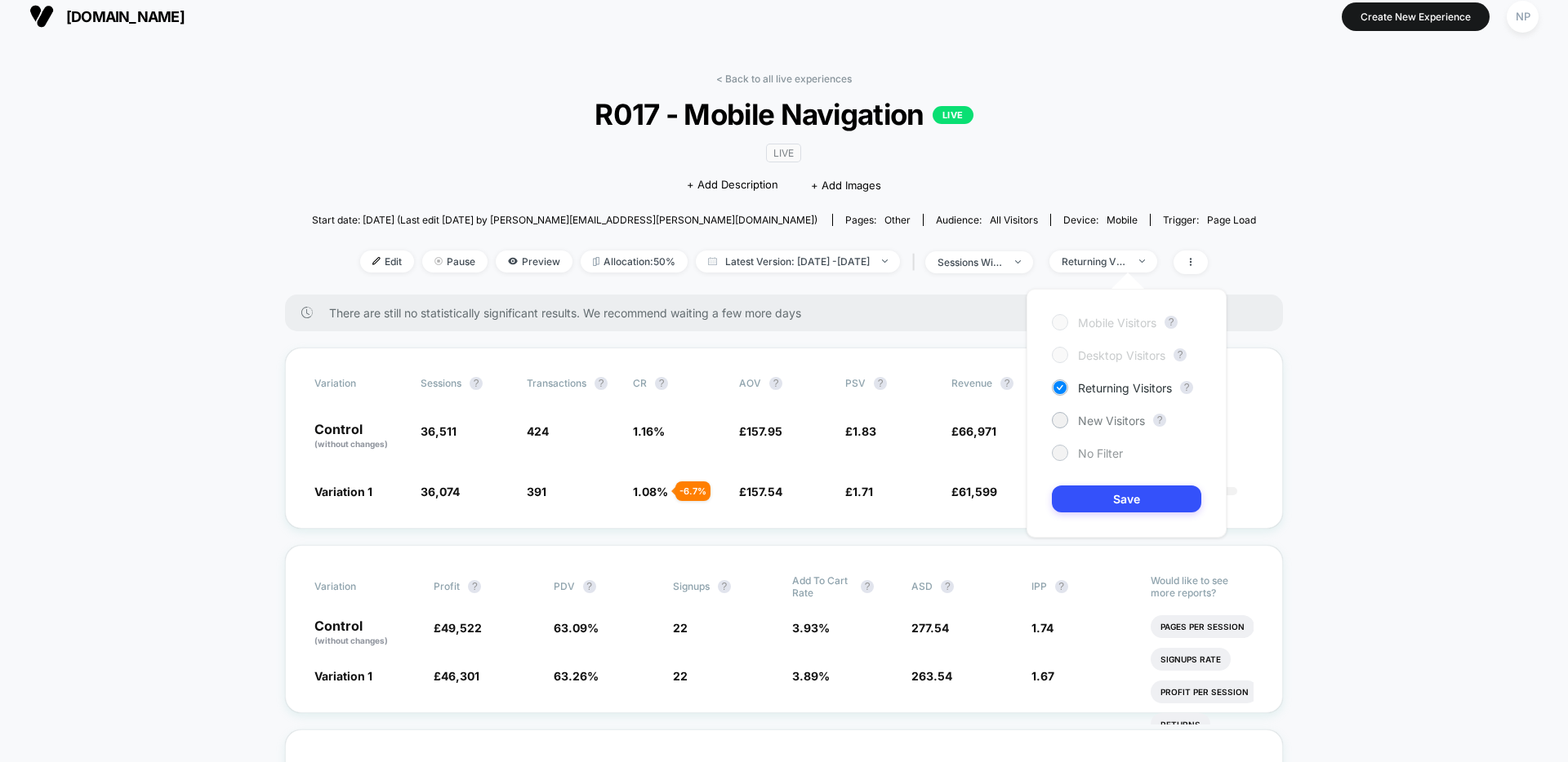
click at [1091, 456] on div "No Filter" at bounding box center [1087, 453] width 71 height 16
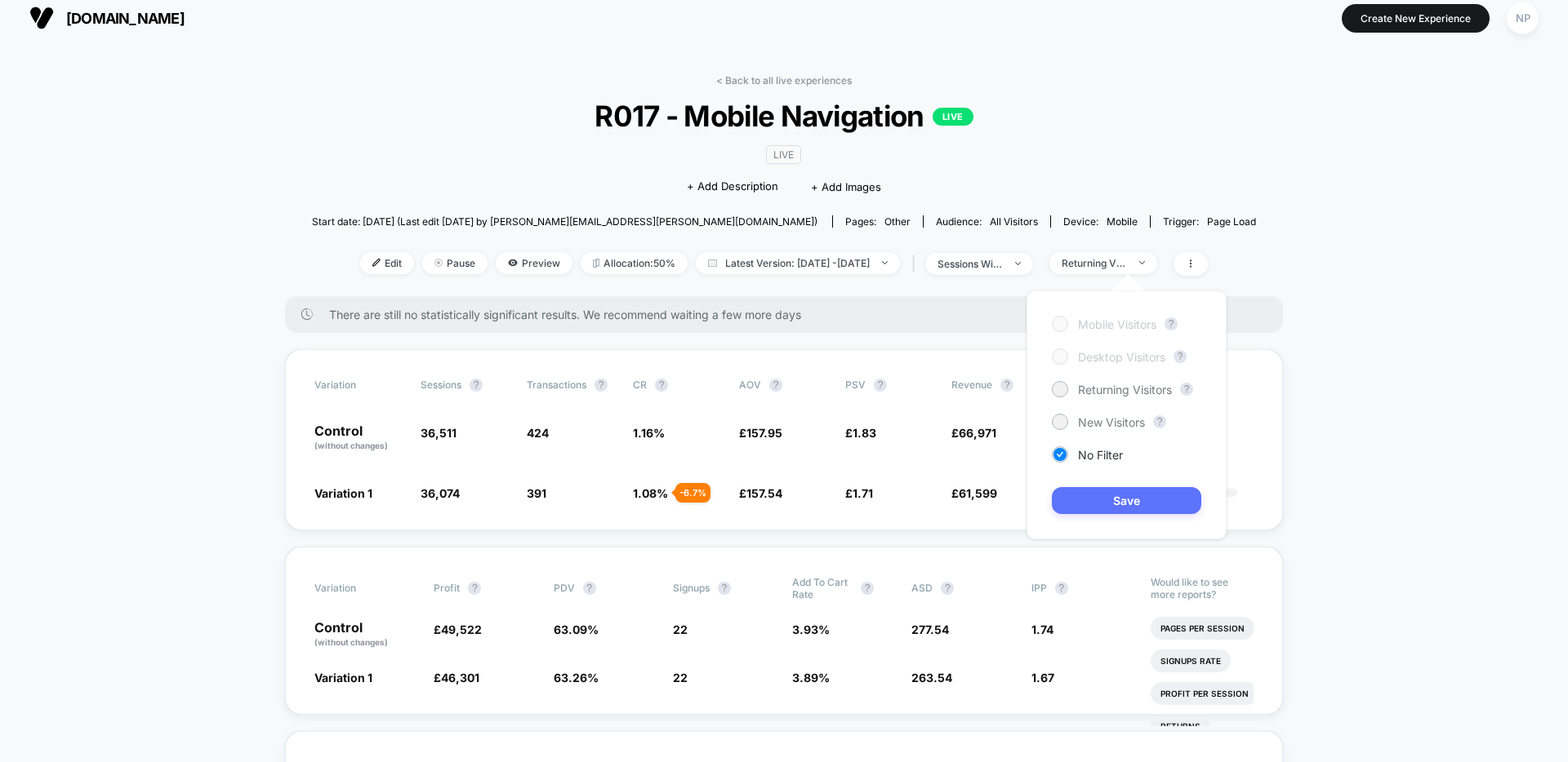
click at [1109, 491] on button "Save" at bounding box center [1126, 501] width 149 height 27
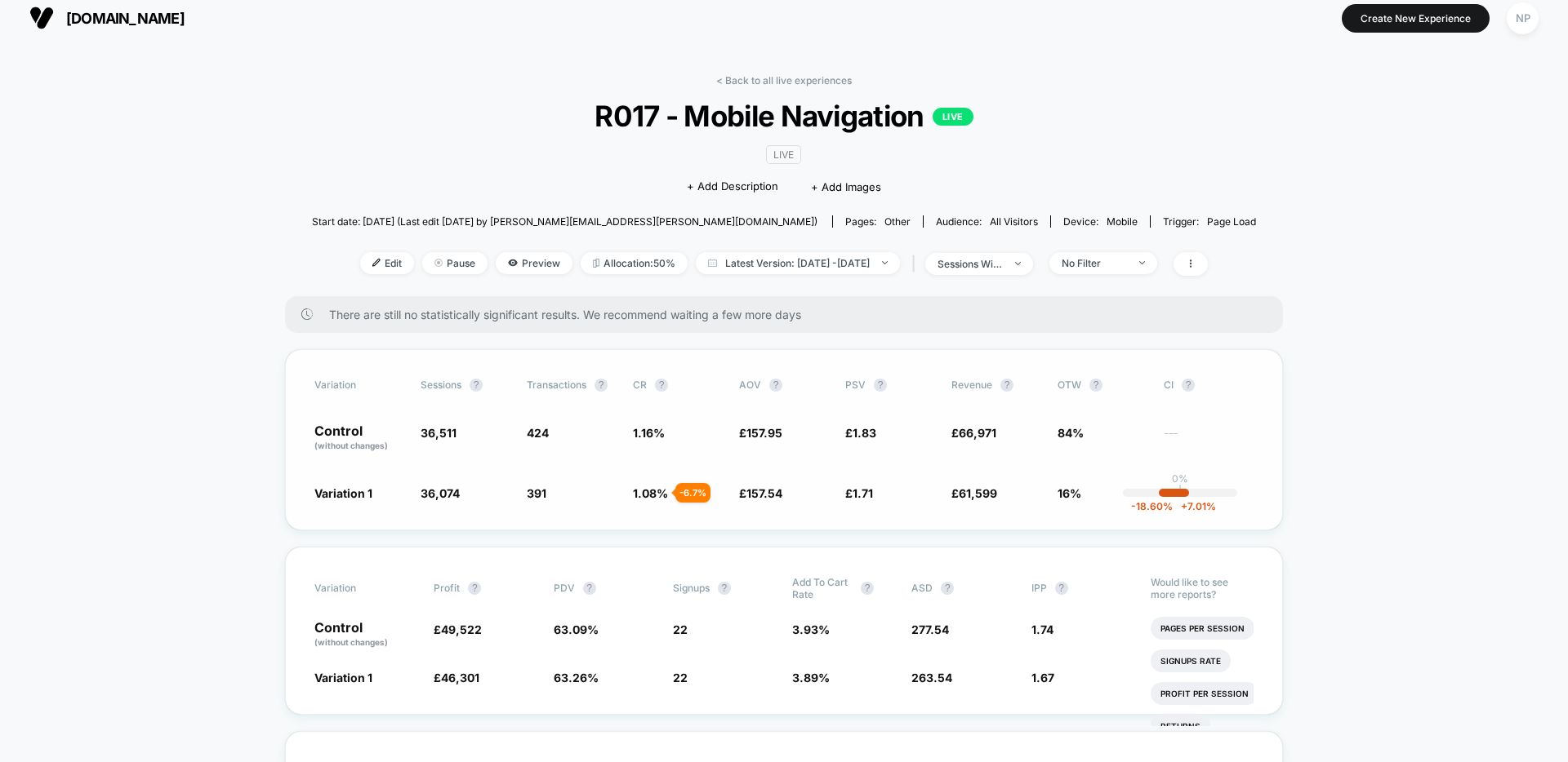
scroll to position [7, 0]
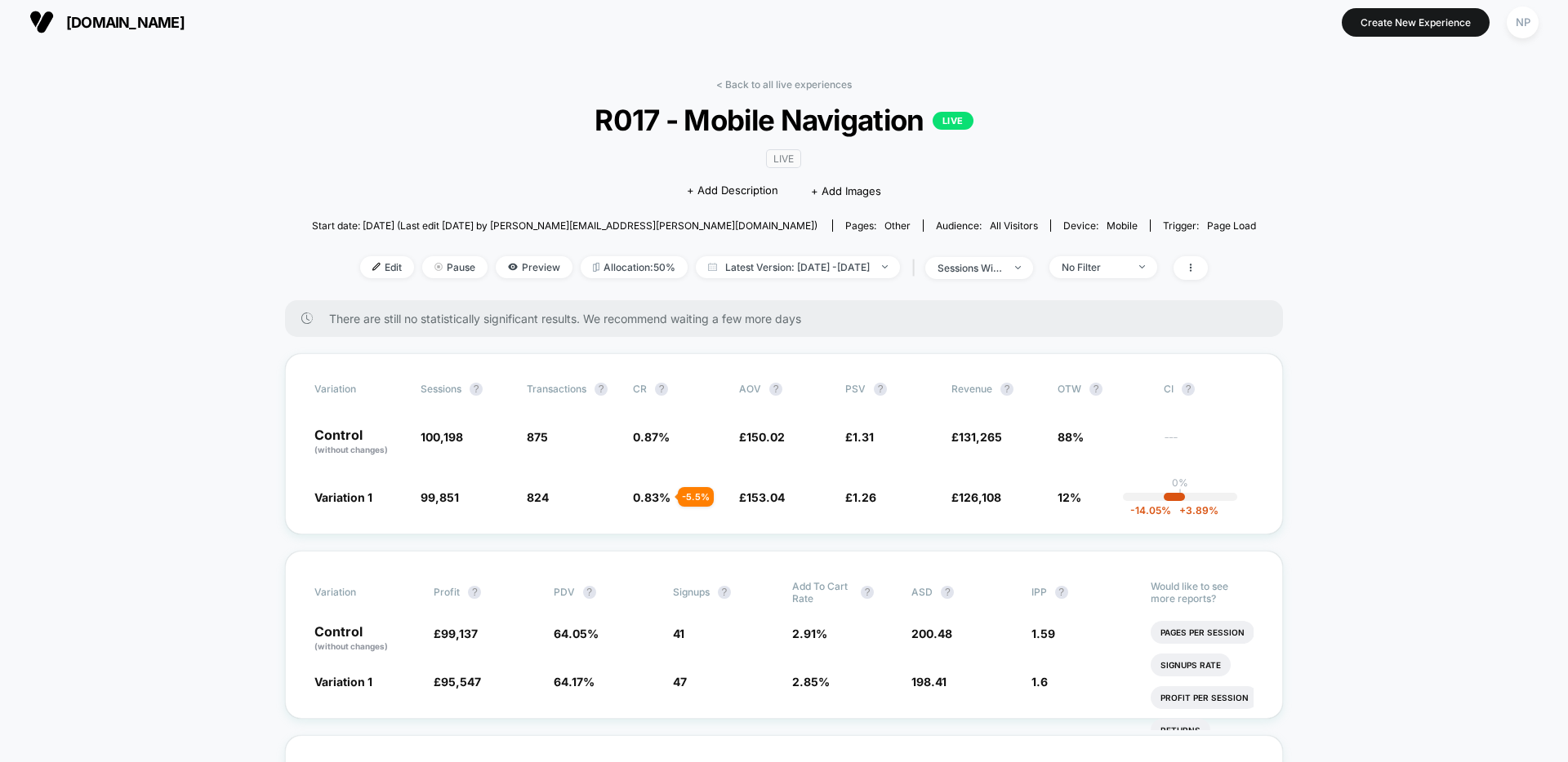
click at [795, 85] on link "< Back to all live experiences" at bounding box center [784, 84] width 136 height 13
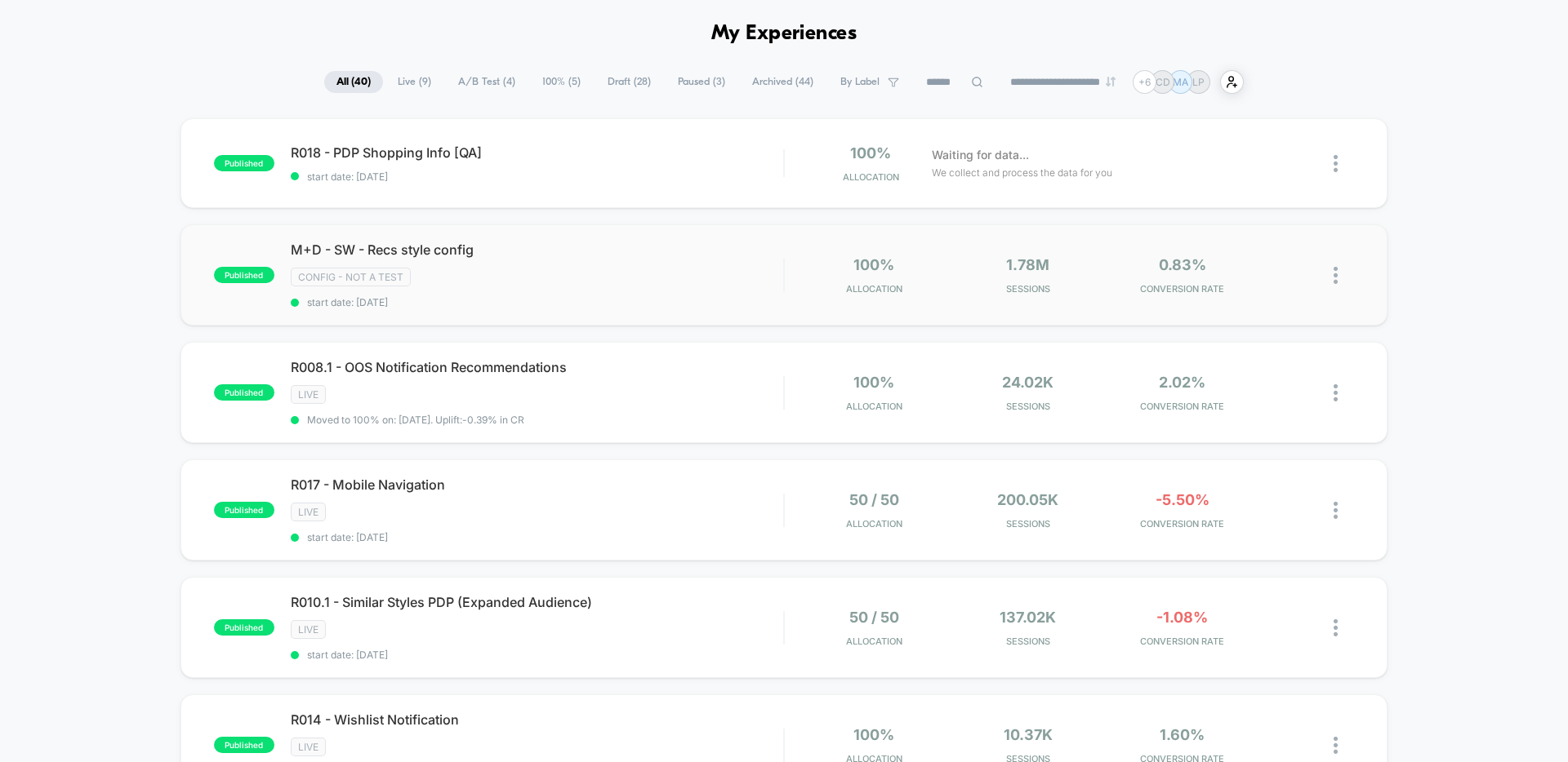
scroll to position [104, 0]
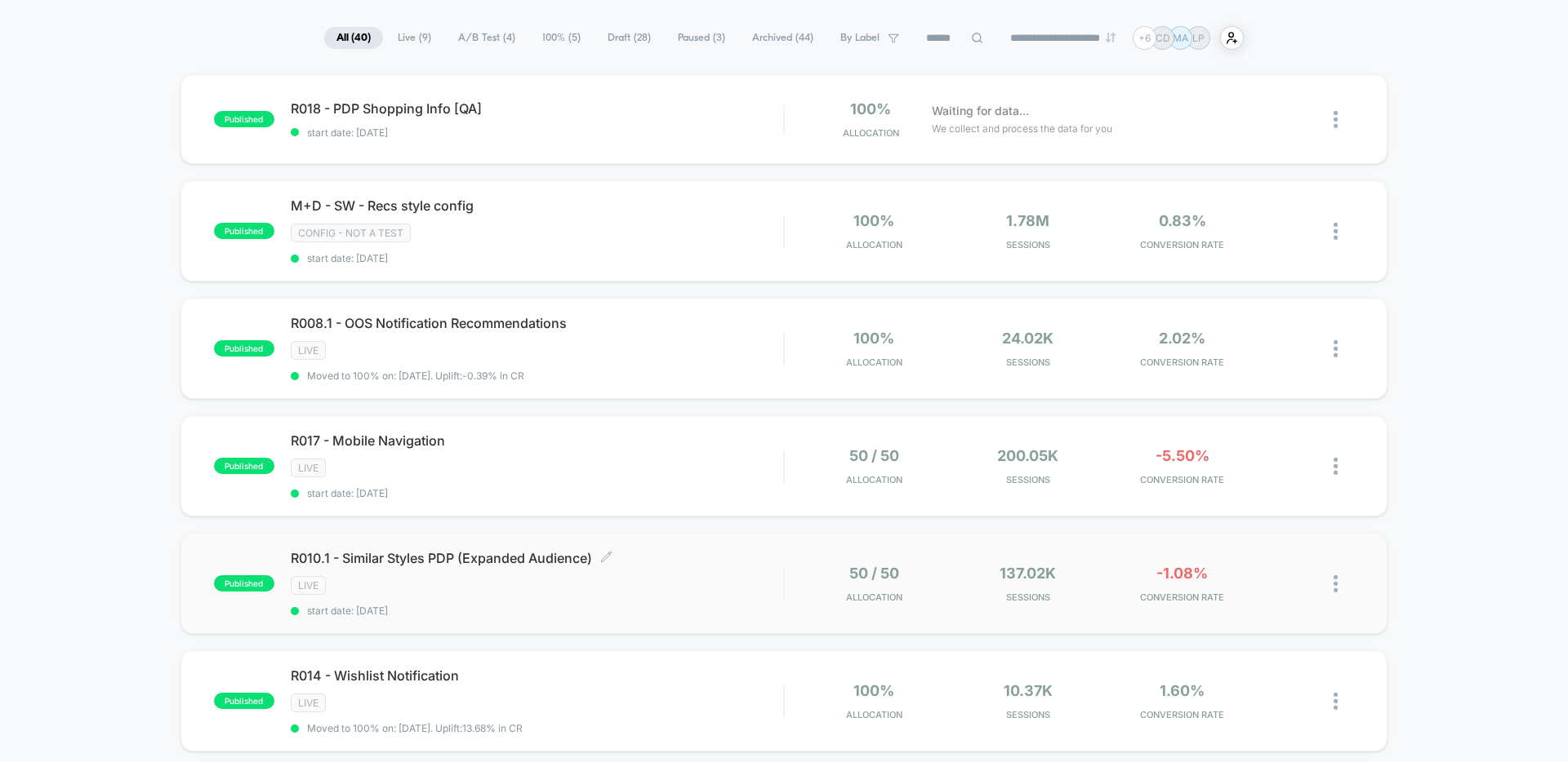
click at [644, 611] on span "start date: [DATE]" at bounding box center [537, 610] width 493 height 13
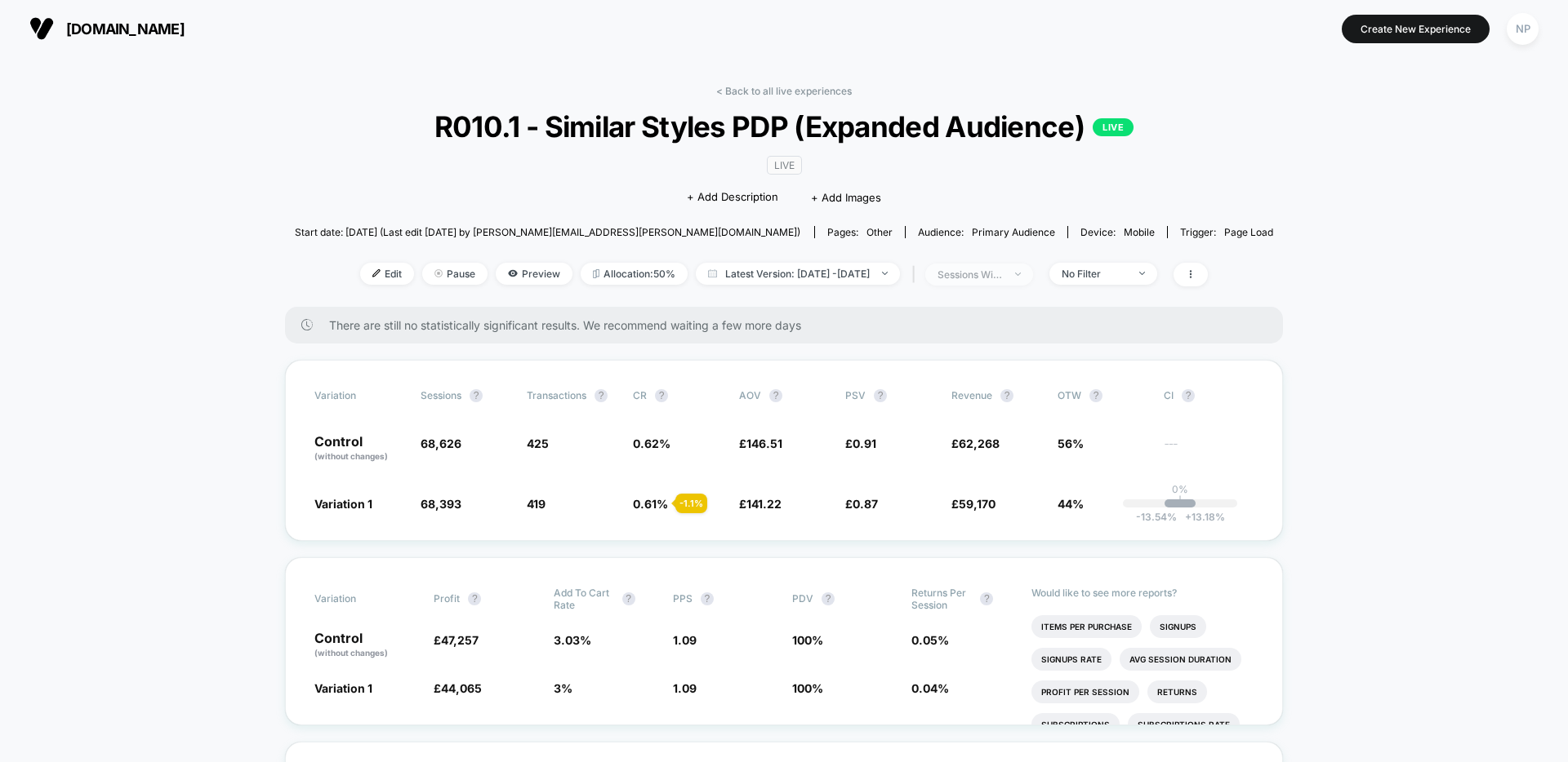
click at [1003, 277] on div "sessions with impression" at bounding box center [969, 275] width 65 height 13
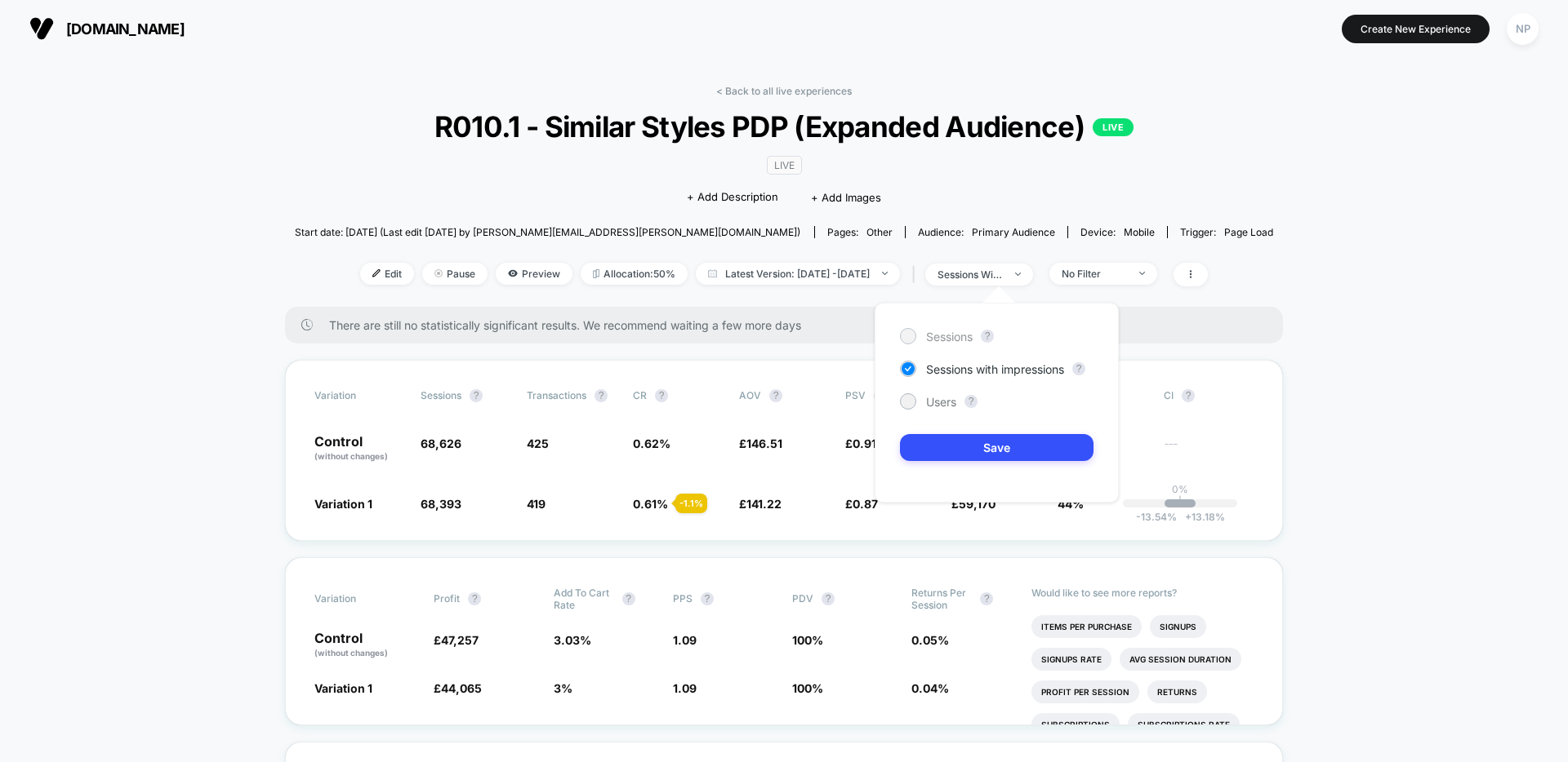
click at [949, 338] on span "Sessions" at bounding box center [949, 336] width 46 height 13
click at [952, 453] on button "Save" at bounding box center [996, 448] width 193 height 27
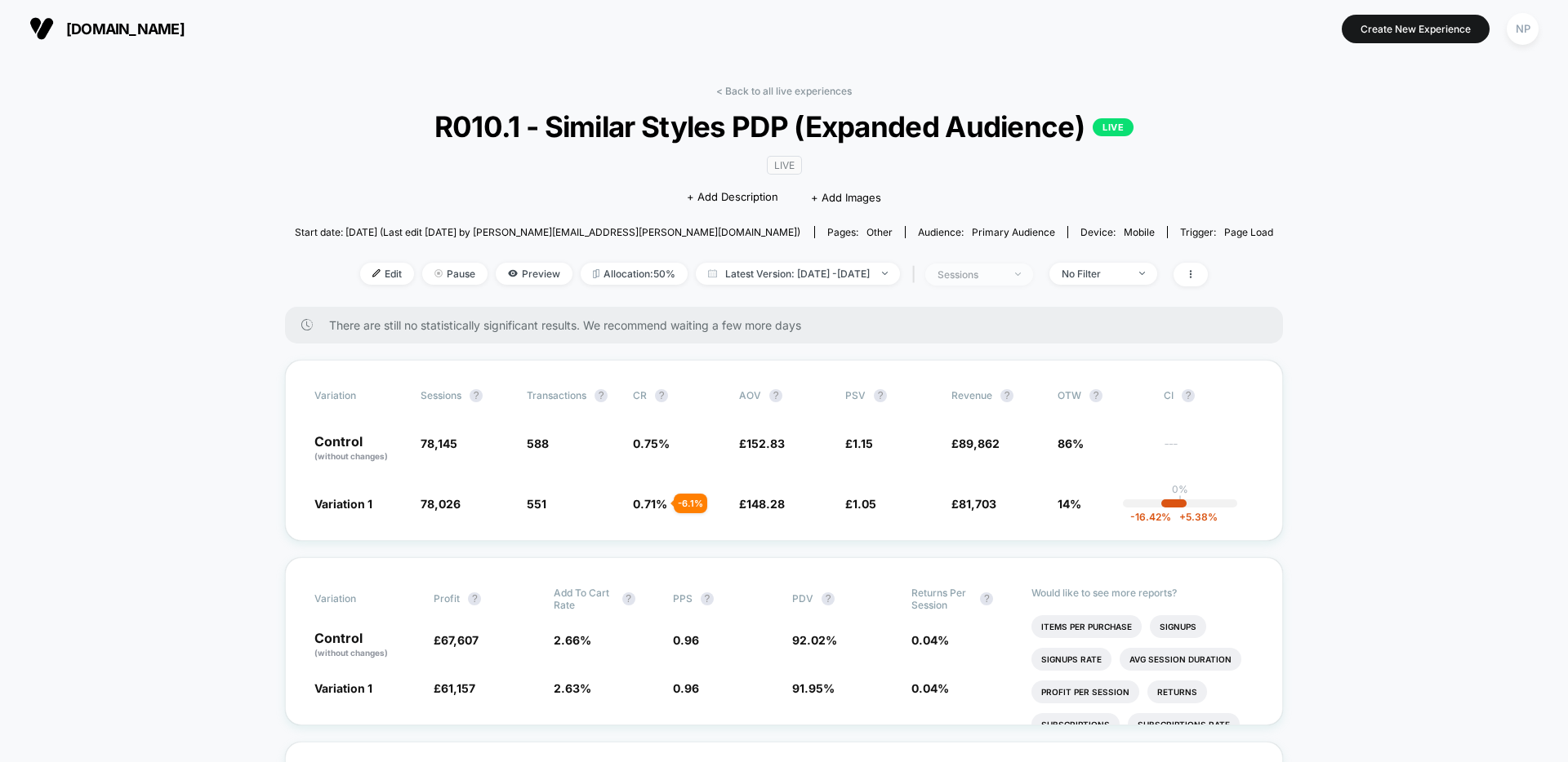
click at [984, 272] on div "sessions" at bounding box center [969, 275] width 65 height 13
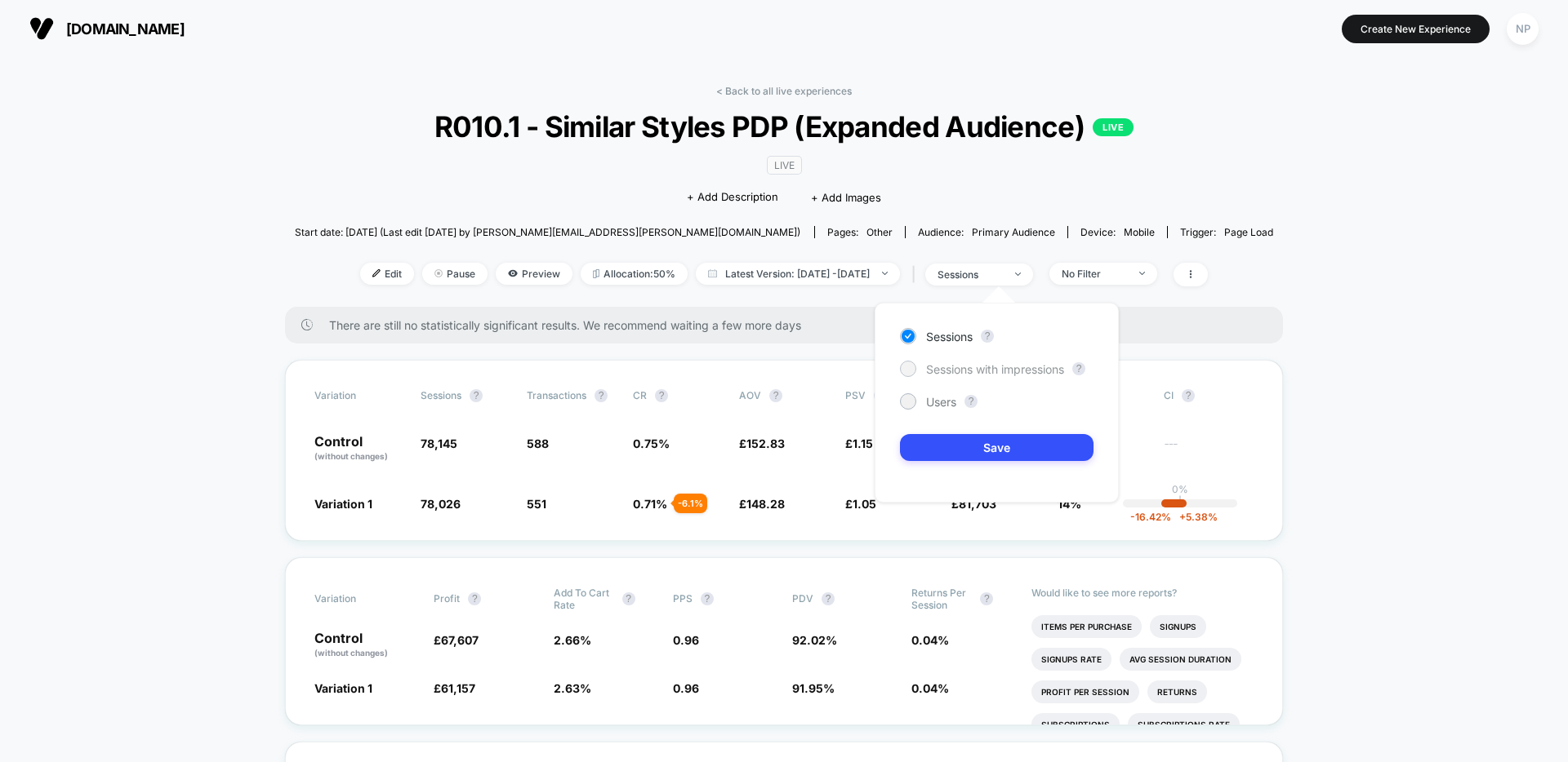
click at [964, 374] on span "Sessions with impressions" at bounding box center [995, 369] width 138 height 13
click at [963, 447] on button "Save" at bounding box center [996, 448] width 193 height 27
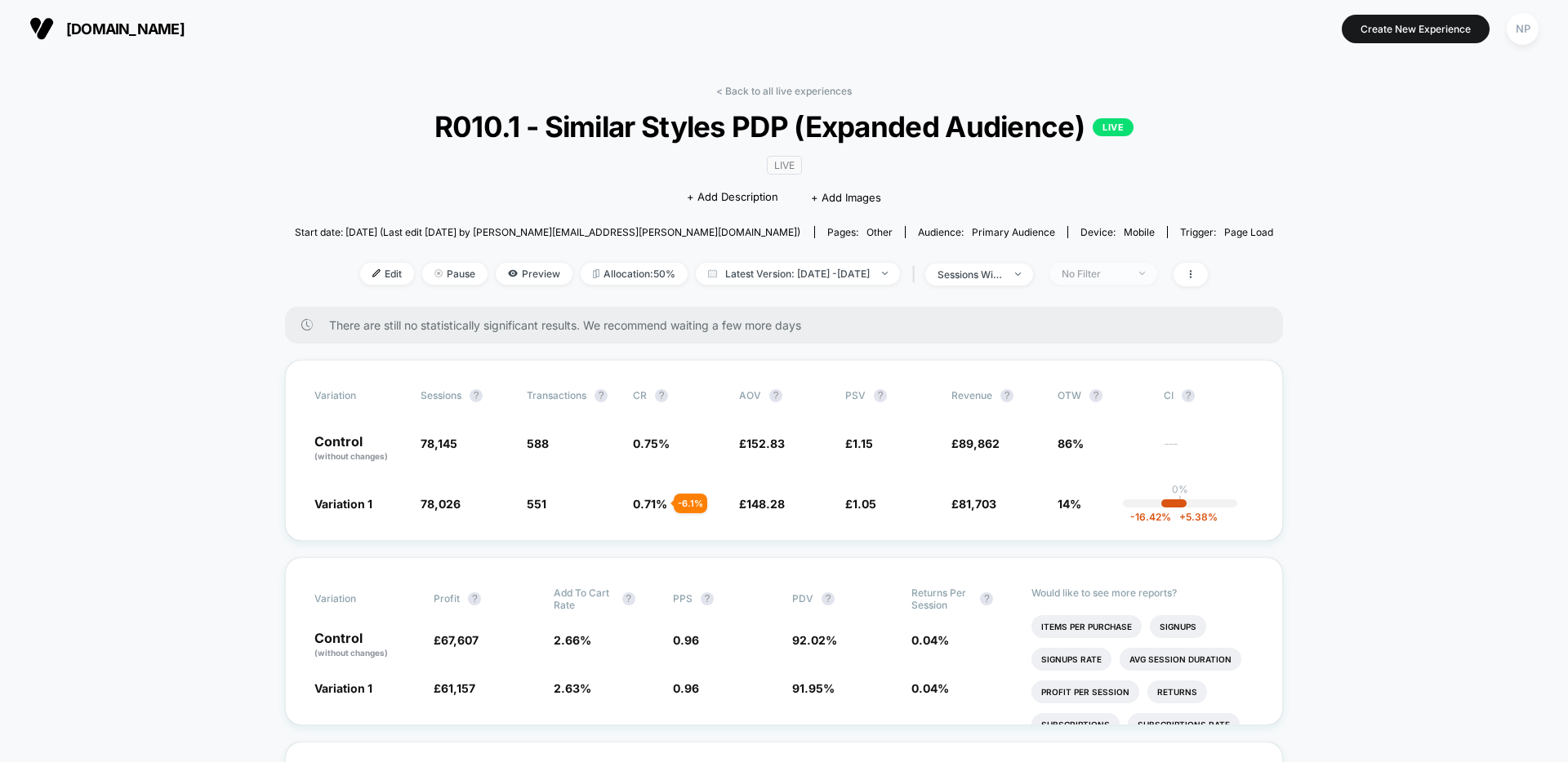
click at [1148, 279] on span "No Filter" at bounding box center [1103, 274] width 108 height 22
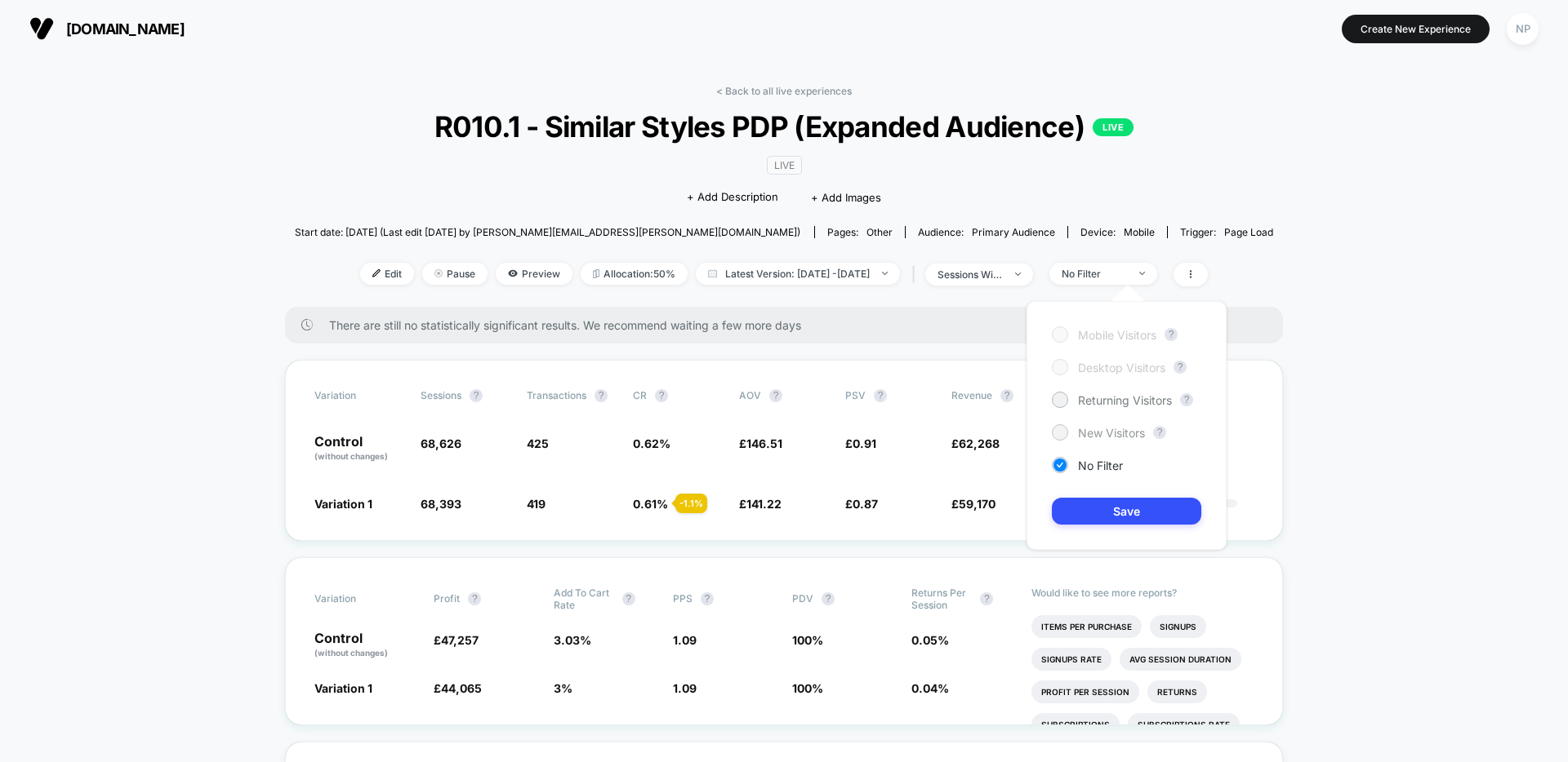
click at [1113, 432] on span "New Visitors" at bounding box center [1111, 432] width 67 height 13
click at [1113, 502] on button "Save" at bounding box center [1126, 512] width 149 height 27
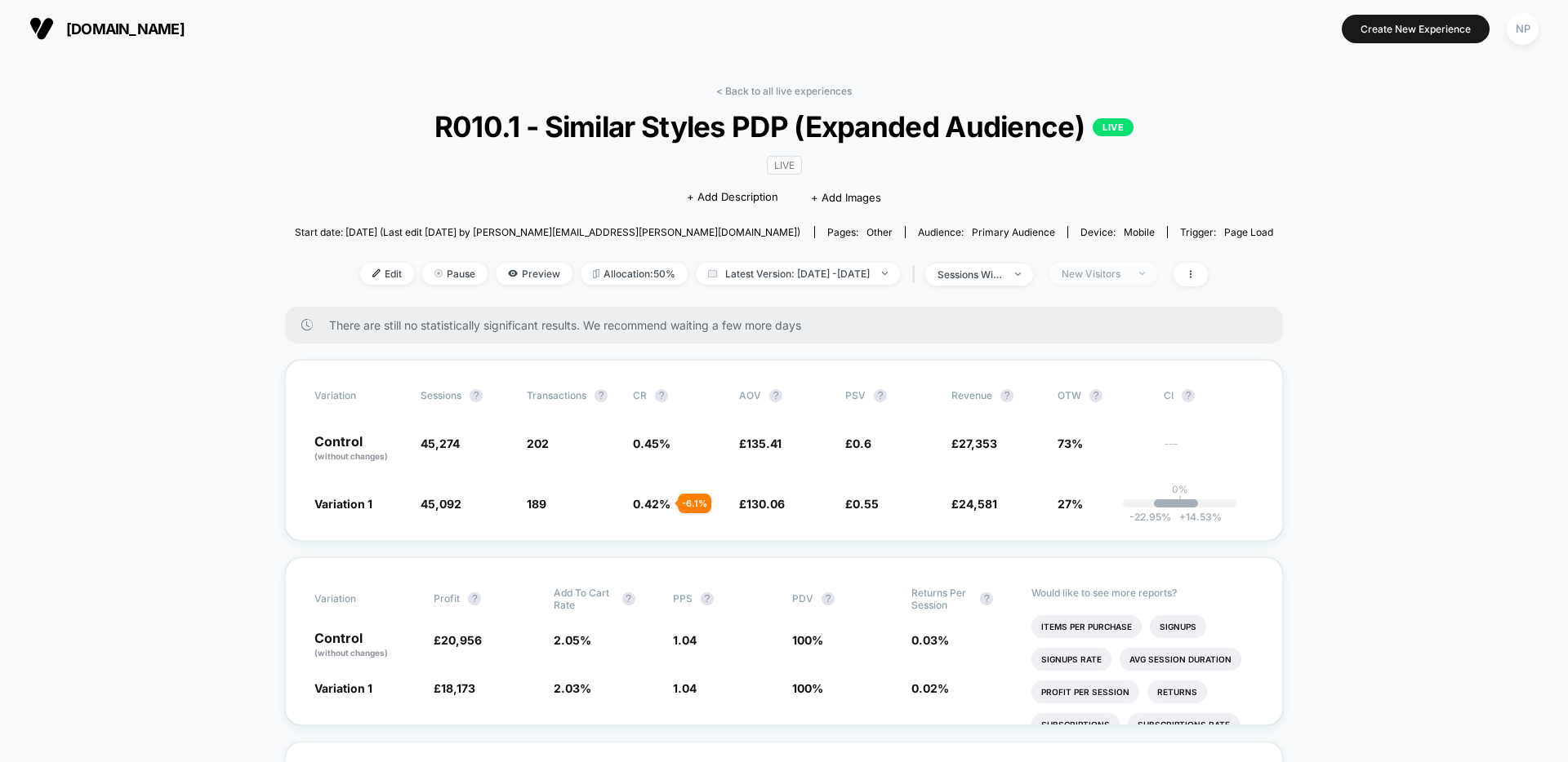
click at [1127, 276] on div "New Visitors" at bounding box center [1094, 274] width 65 height 13
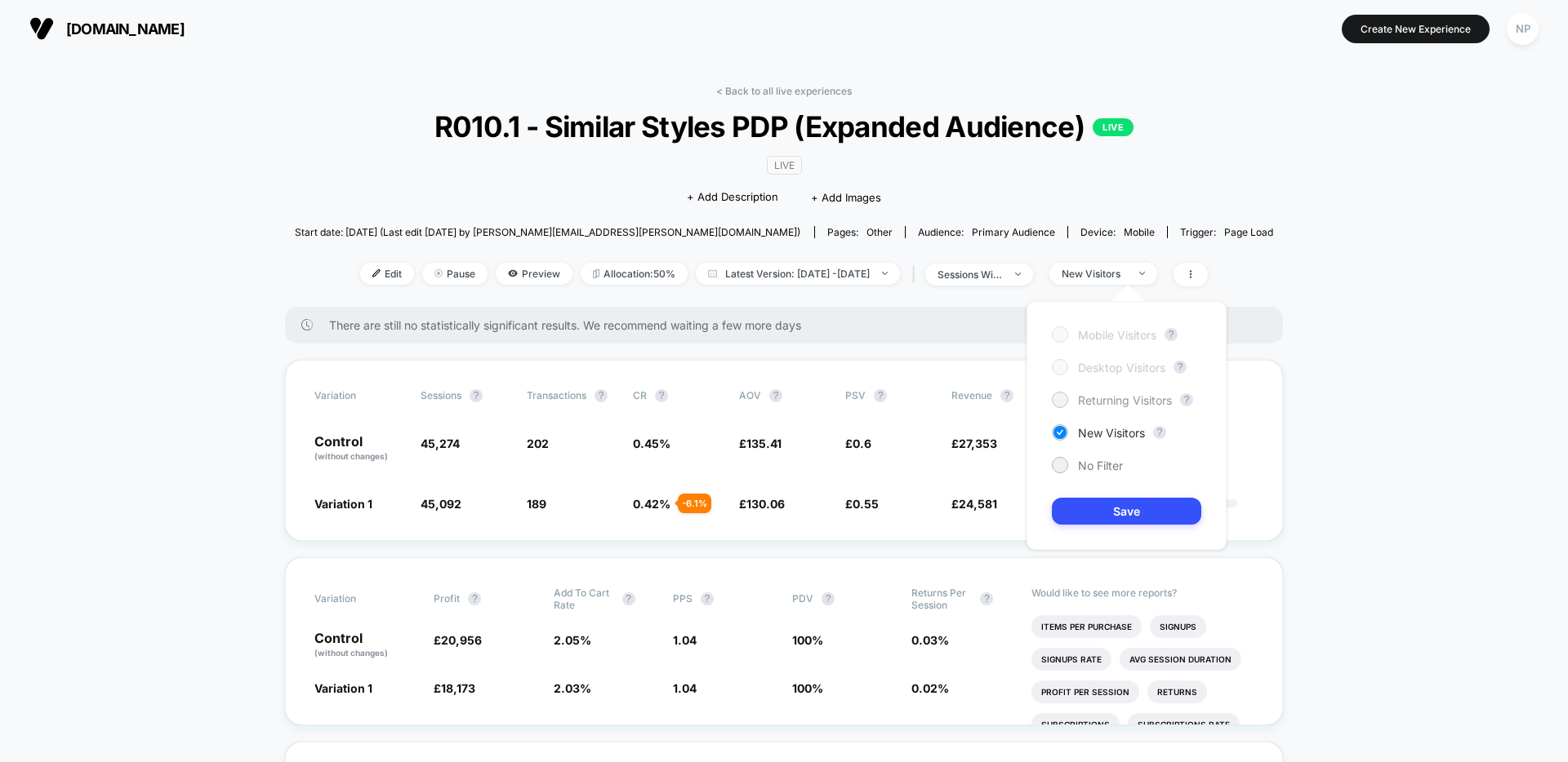
click at [1115, 406] on span "Returning Visitors" at bounding box center [1124, 400] width 94 height 13
click at [1103, 514] on button "Save" at bounding box center [1126, 512] width 149 height 27
